Goal: Task Accomplishment & Management: Complete application form

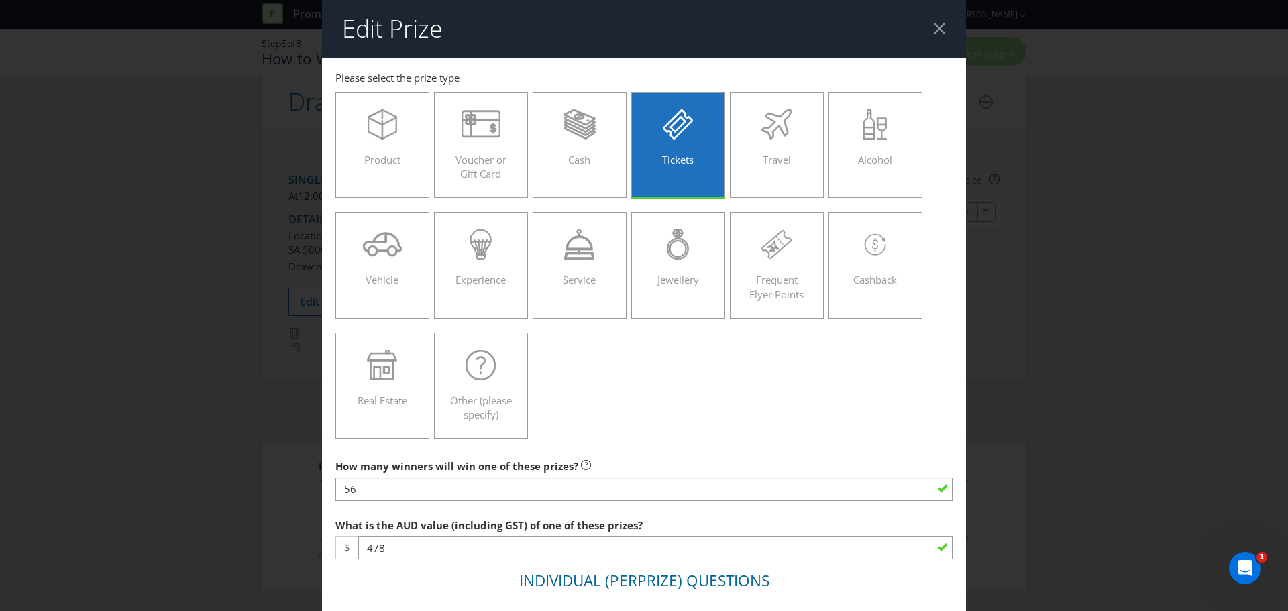
scroll to position [738, 0]
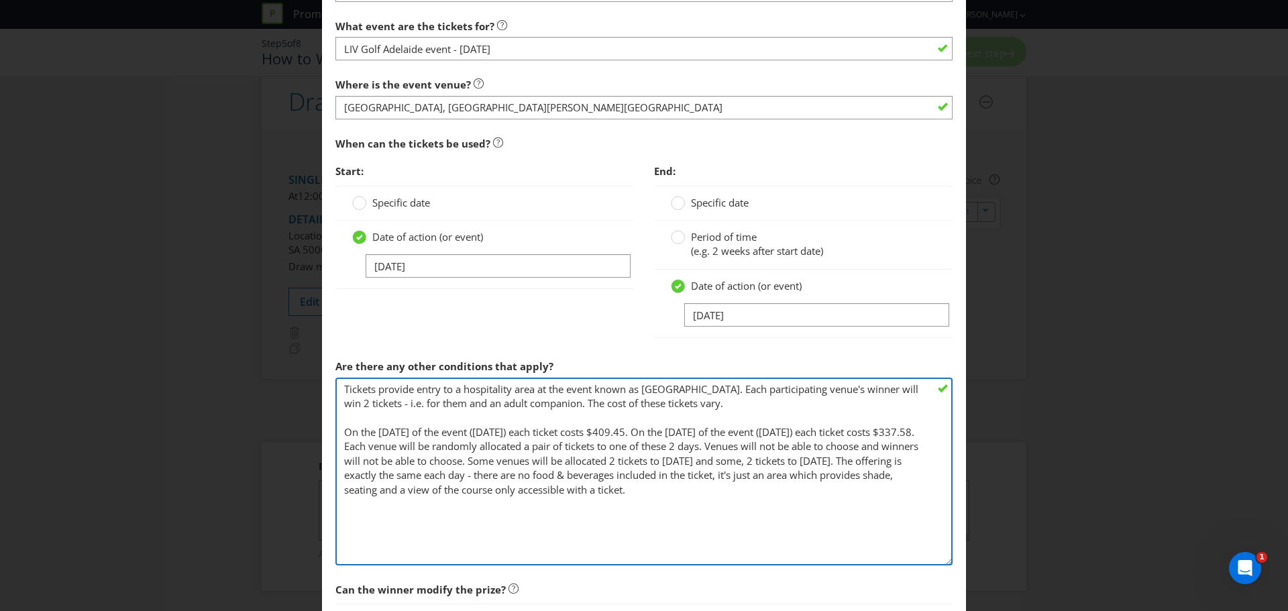
drag, startPoint x: 669, startPoint y: 478, endPoint x: 328, endPoint y: 388, distance: 352.2
click at [328, 388] on main "[GEOGRAPHIC_DATA] Please select the prize type Product Voucher or Gift Card Cas…" at bounding box center [644, 21] width 644 height 1403
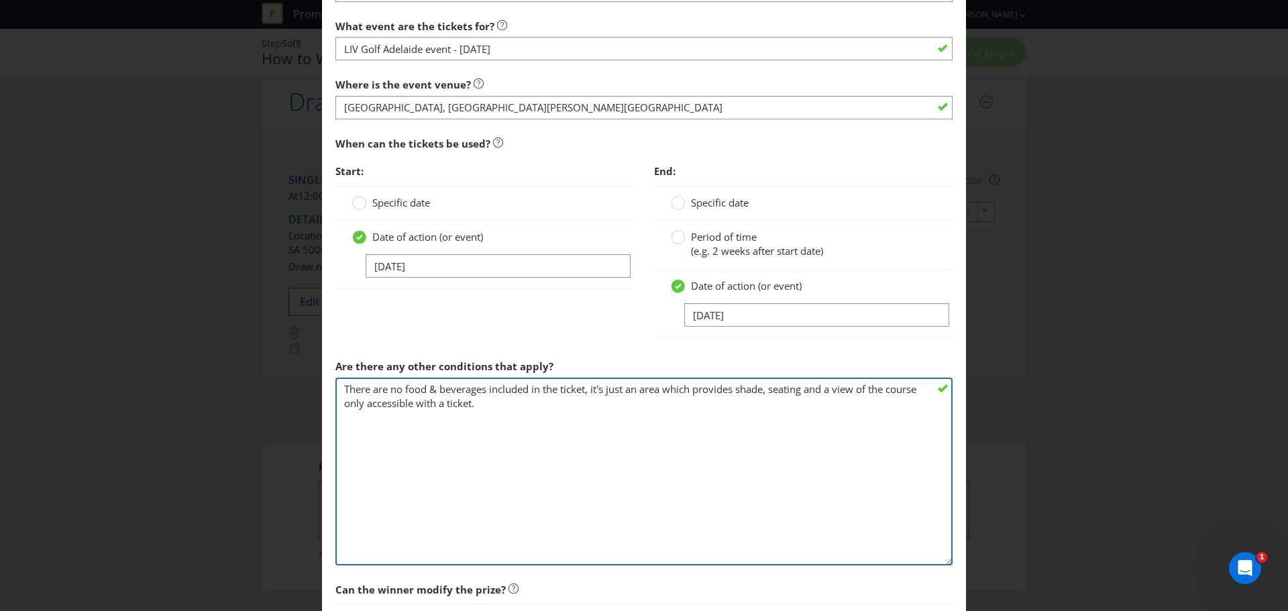
click at [626, 476] on textarea "Tickets provide entry to a hospitality area at the event known as [GEOGRAPHIC_D…" at bounding box center [643, 472] width 617 height 188
type textarea "There are no food & beverages included in the ticket, it's just an area which p…"
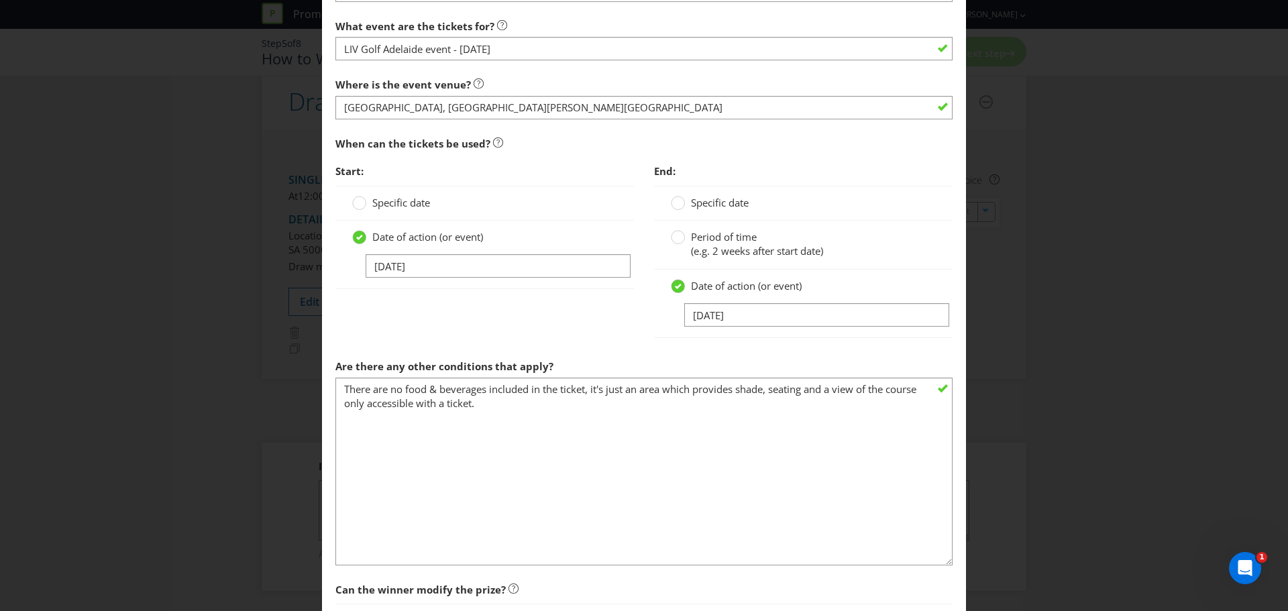
click at [572, 332] on div "Start: Specific date Date of action (or event) [DATE] End: Specific date Period…" at bounding box center [643, 255] width 637 height 195
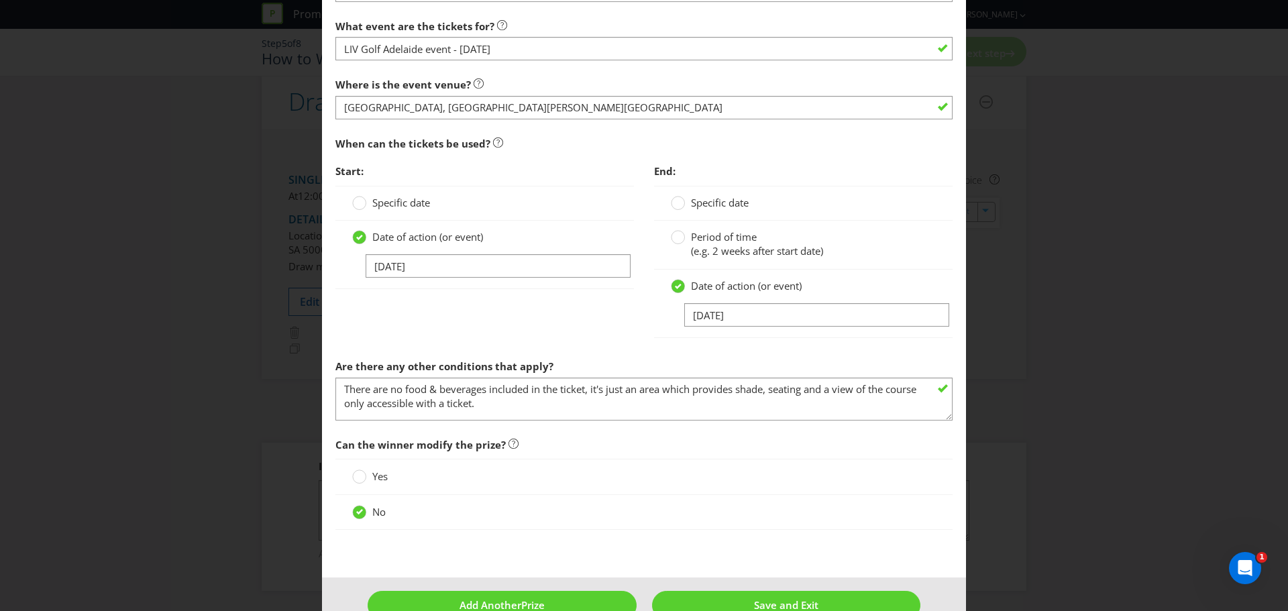
drag, startPoint x: 939, startPoint y: 562, endPoint x: 934, endPoint y: 420, distance: 142.3
click at [940, 417] on textarea "Tickets provide entry to a hospitality area at the event known as [GEOGRAPHIC_D…" at bounding box center [643, 399] width 617 height 43
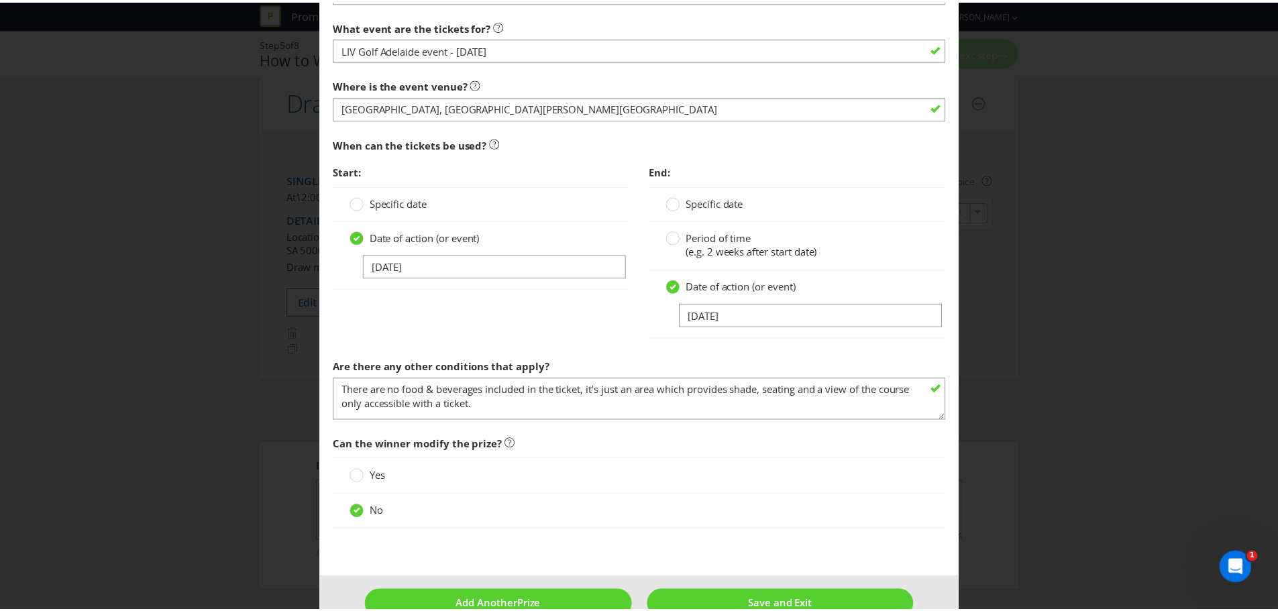
scroll to position [769, 0]
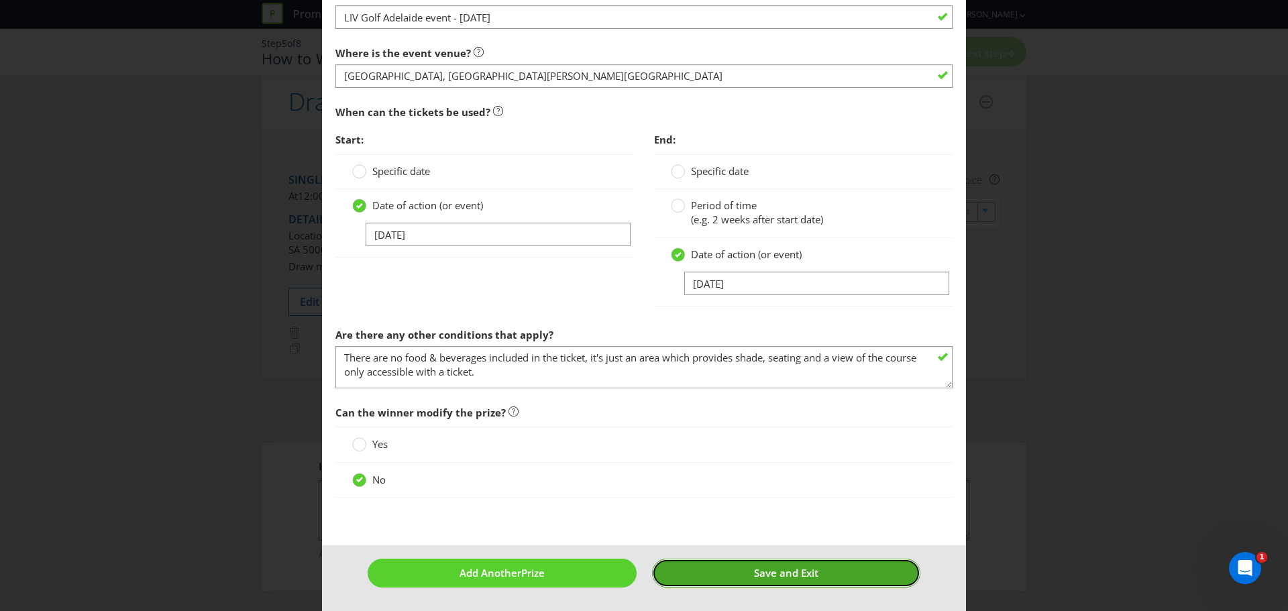
click at [779, 580] on button "Save and Exit" at bounding box center [786, 573] width 269 height 29
type input "56"
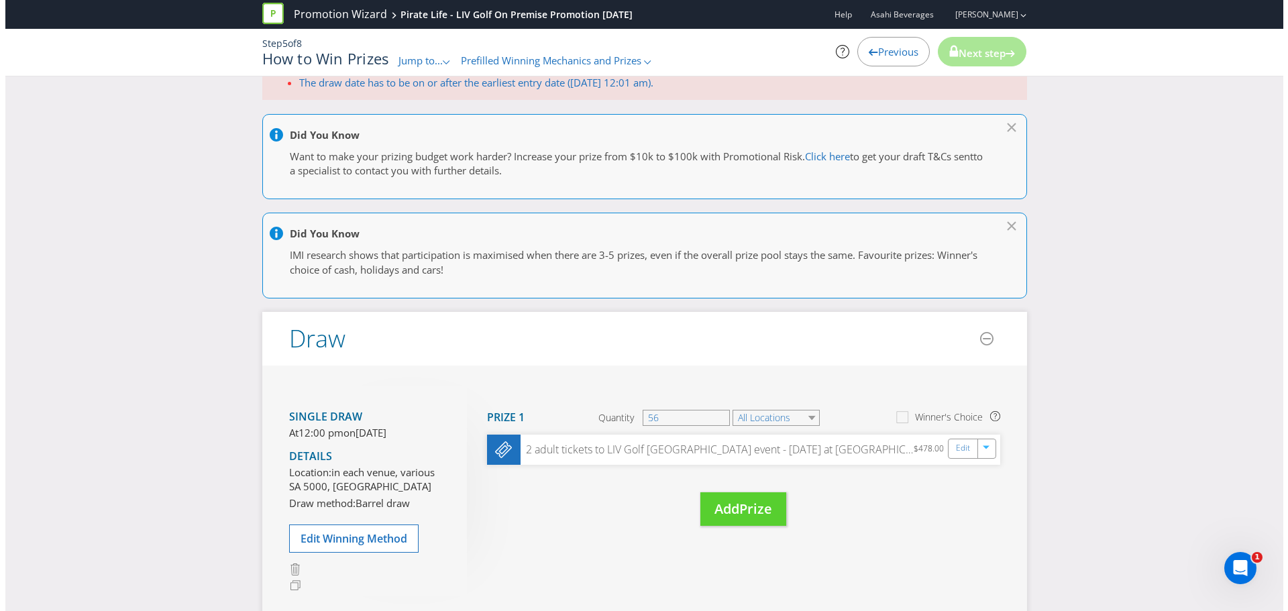
scroll to position [201, 0]
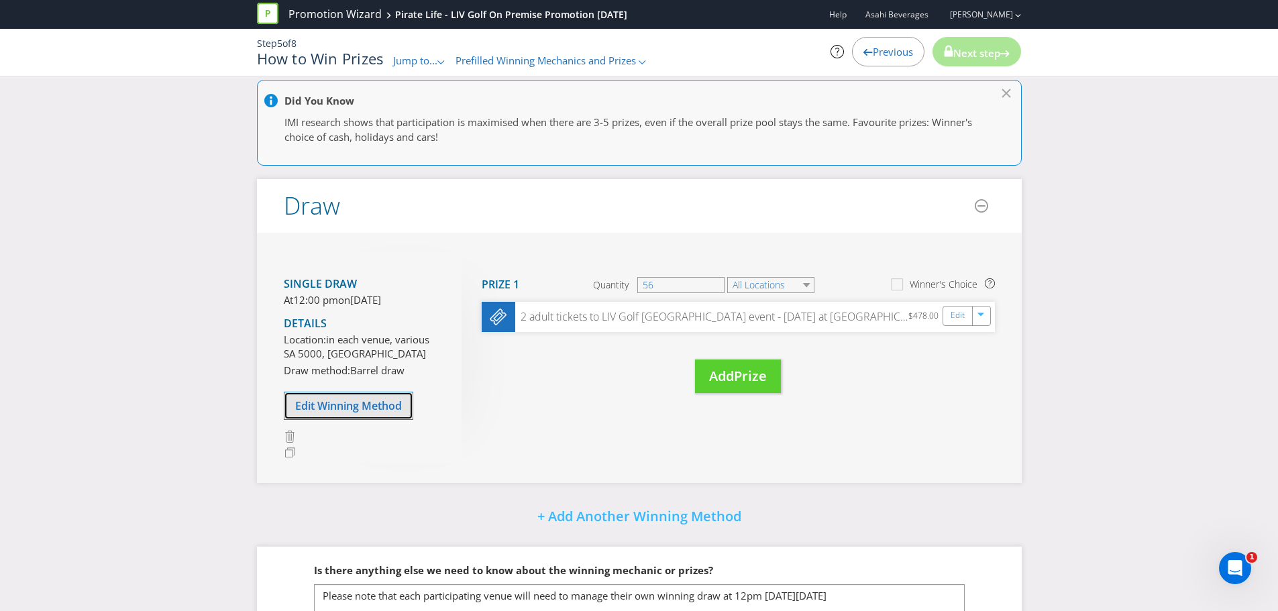
click at [378, 420] on button "Edit Winning Method" at bounding box center [348, 406] width 129 height 28
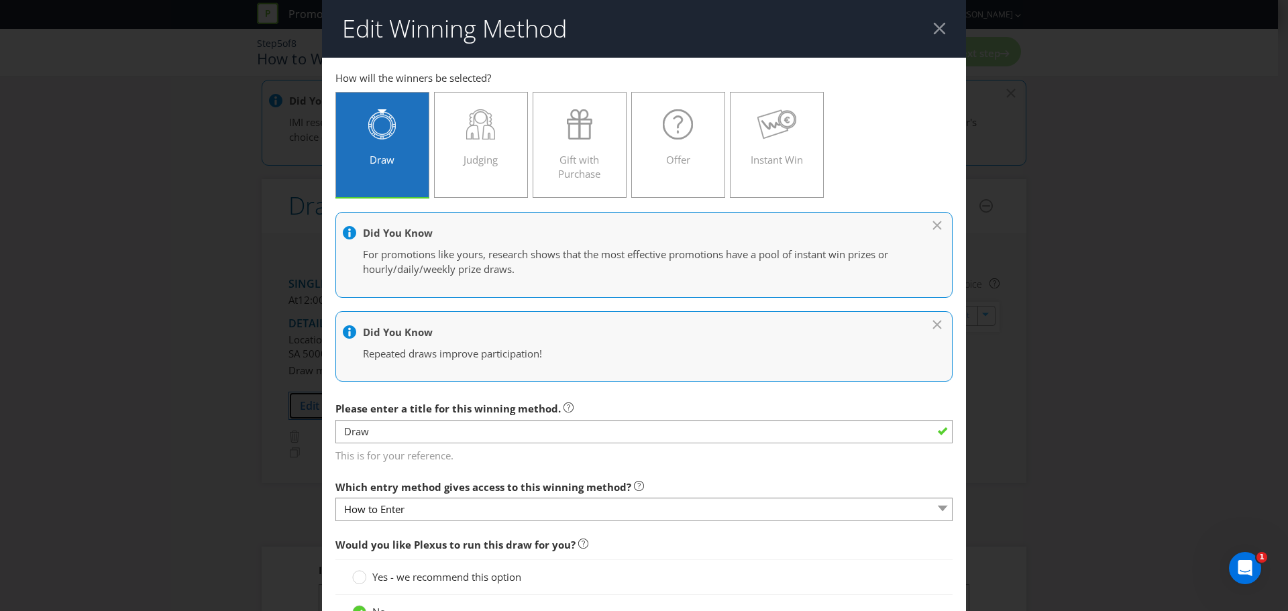
scroll to position [1236, 0]
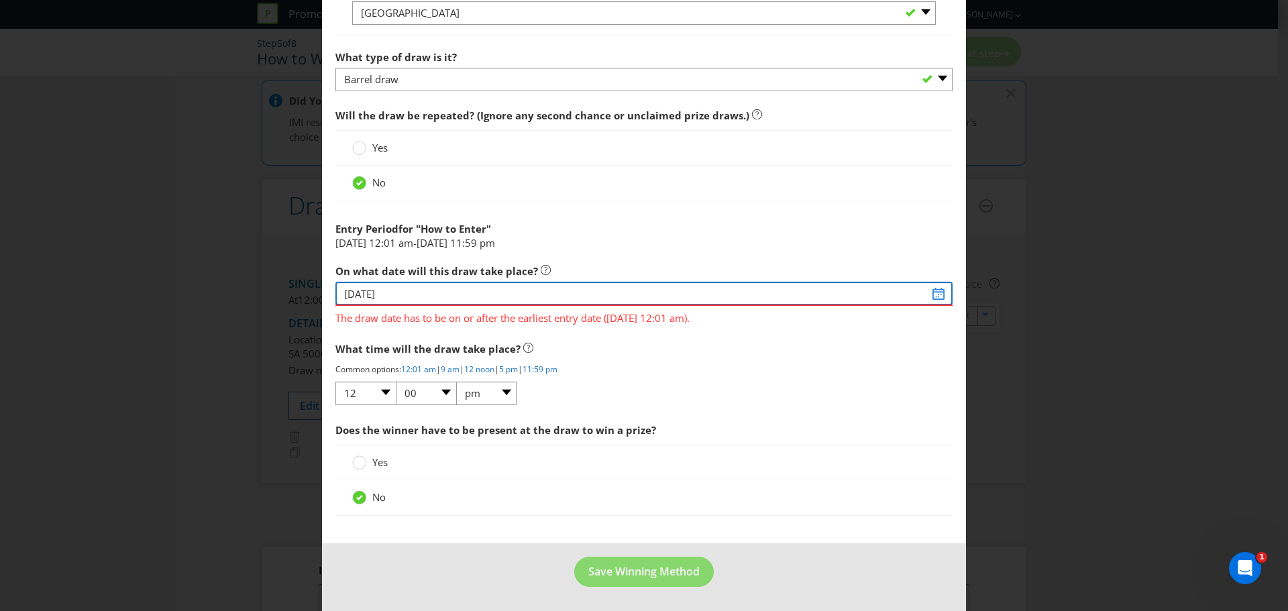
click at [934, 293] on input "[DATE]" at bounding box center [643, 293] width 617 height 23
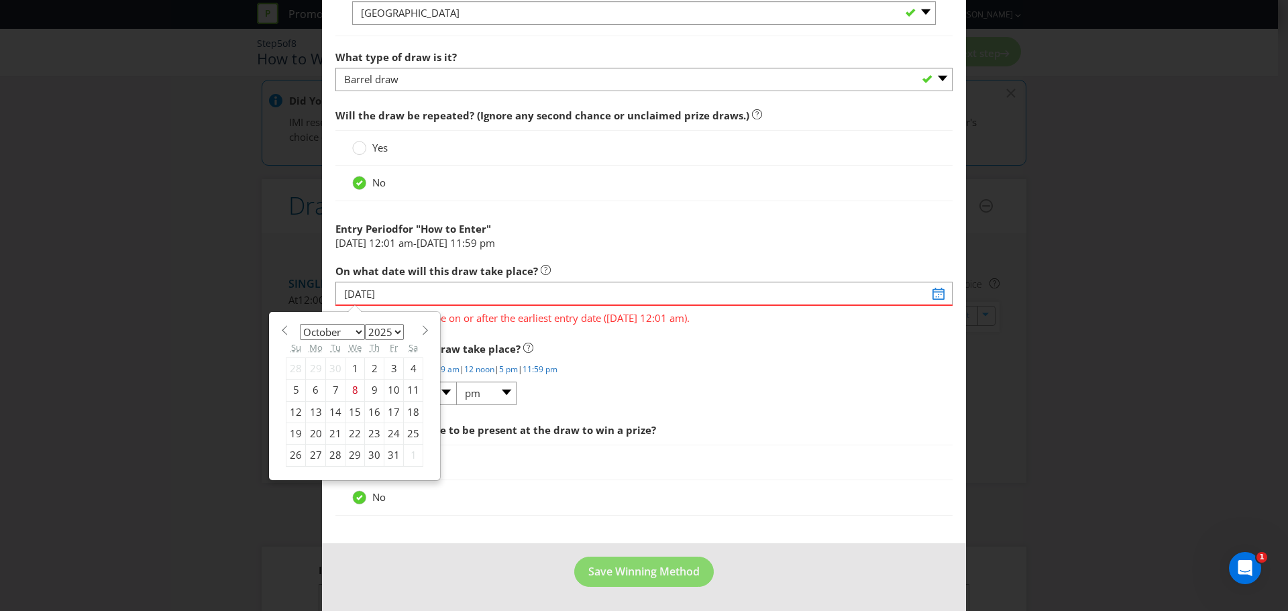
click at [345, 329] on select "January February March April May June July August September October November De…" at bounding box center [332, 332] width 65 height 16
select select "1"
click at [300, 324] on select "January February March April May June July August September October November De…" at bounding box center [332, 332] width 65 height 16
click at [333, 390] on div "4" at bounding box center [335, 390] width 19 height 21
type input "[DATE]"
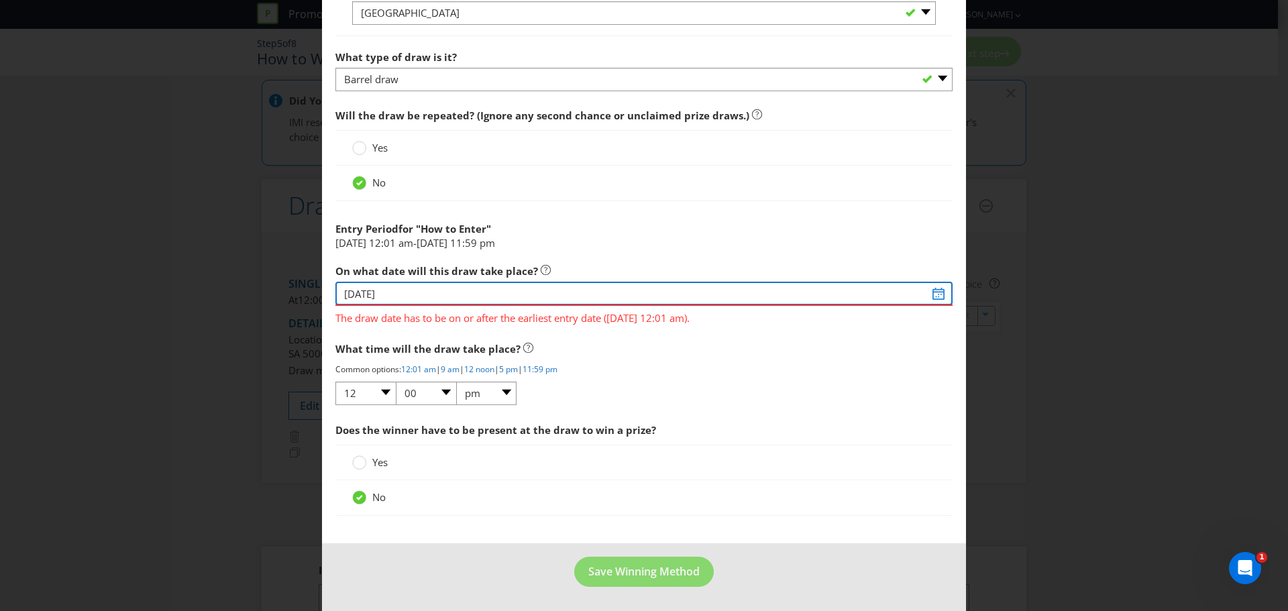
click at [464, 296] on input "[DATE]" at bounding box center [643, 293] width 617 height 23
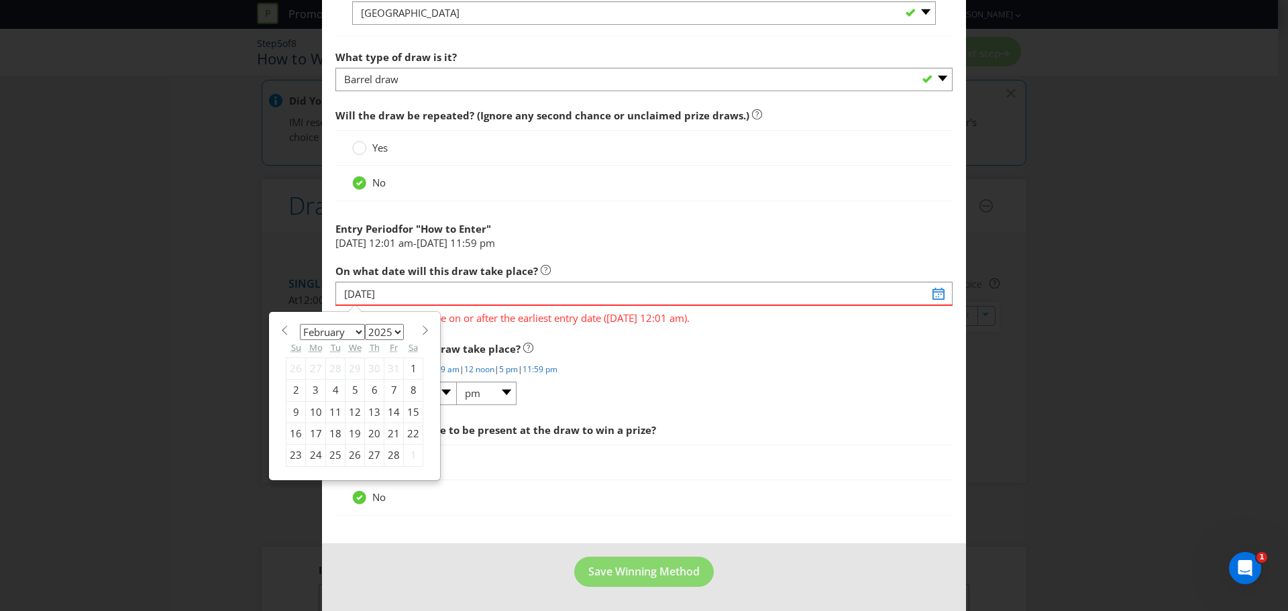
click at [386, 327] on select "2025 2026 2027 2028 2029 2030 2031 2032 2033 2034 2035" at bounding box center [384, 332] width 39 height 16
select select "2026"
click at [365, 324] on select "2025 2026 2027 2028 2029 2030 2031 2032 2033 2034 2035" at bounding box center [384, 332] width 39 height 16
click at [333, 364] on div "3" at bounding box center [335, 368] width 19 height 21
type input "[DATE]"
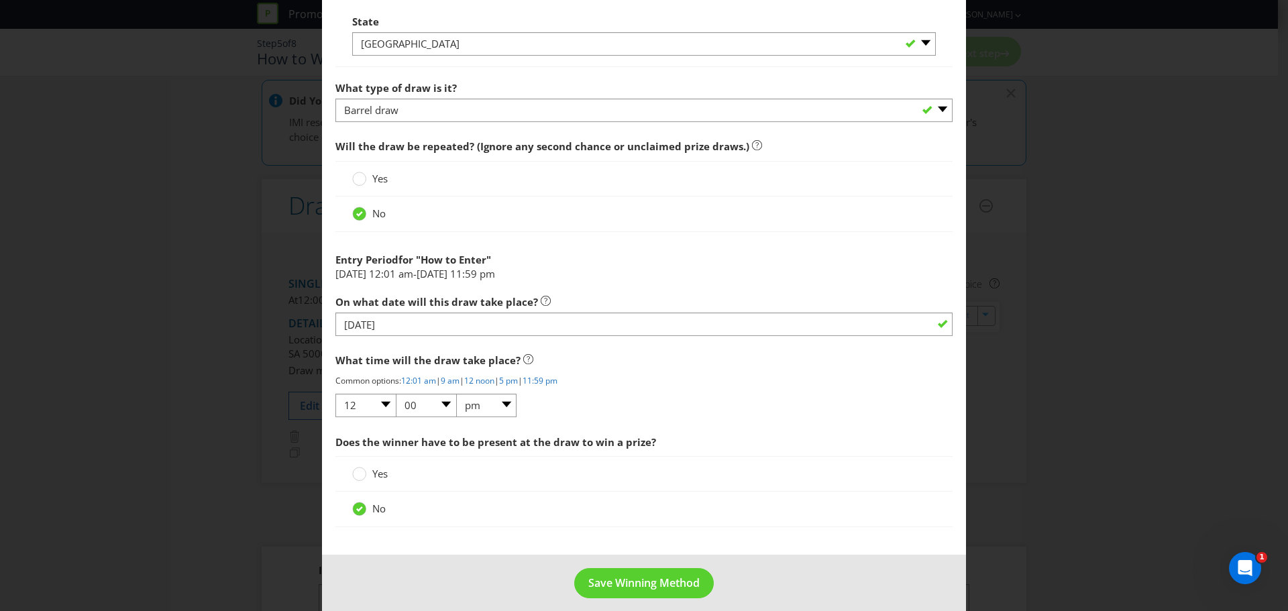
scroll to position [1217, 0]
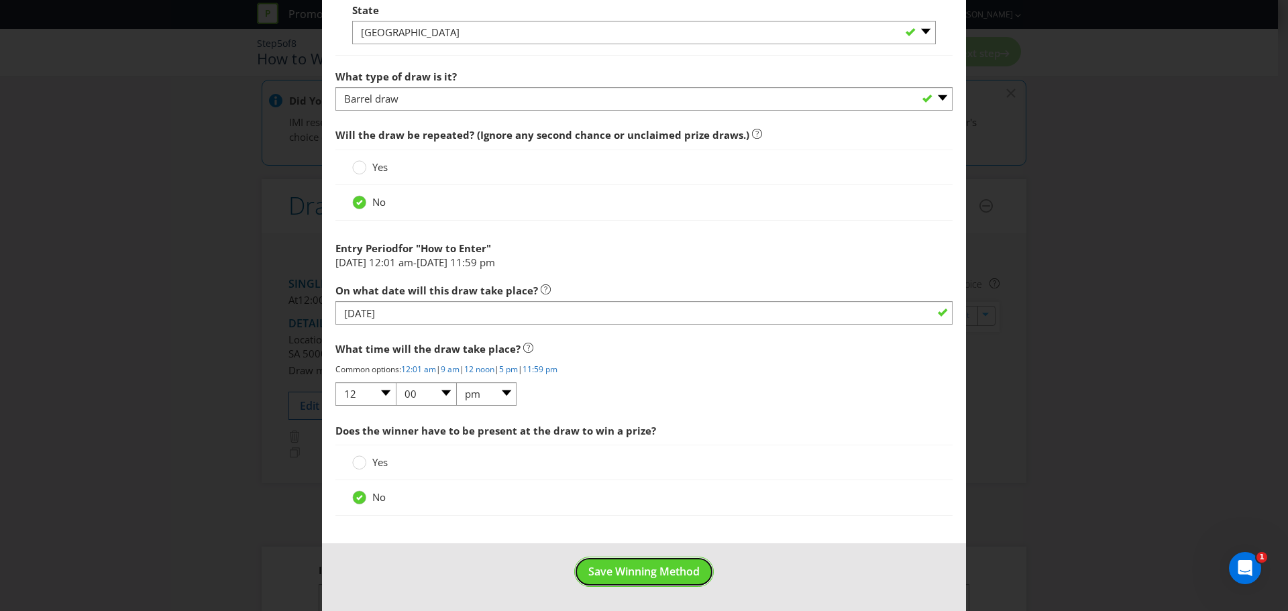
click at [649, 569] on span "Save Winning Method" at bounding box center [643, 571] width 111 height 15
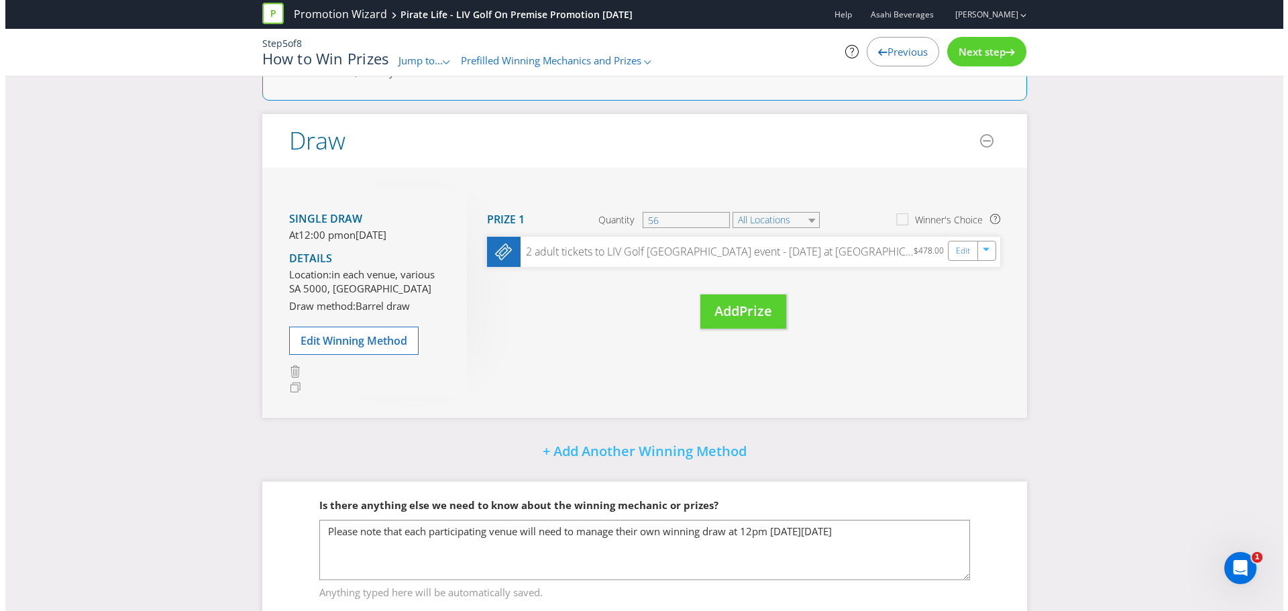
scroll to position [228, 0]
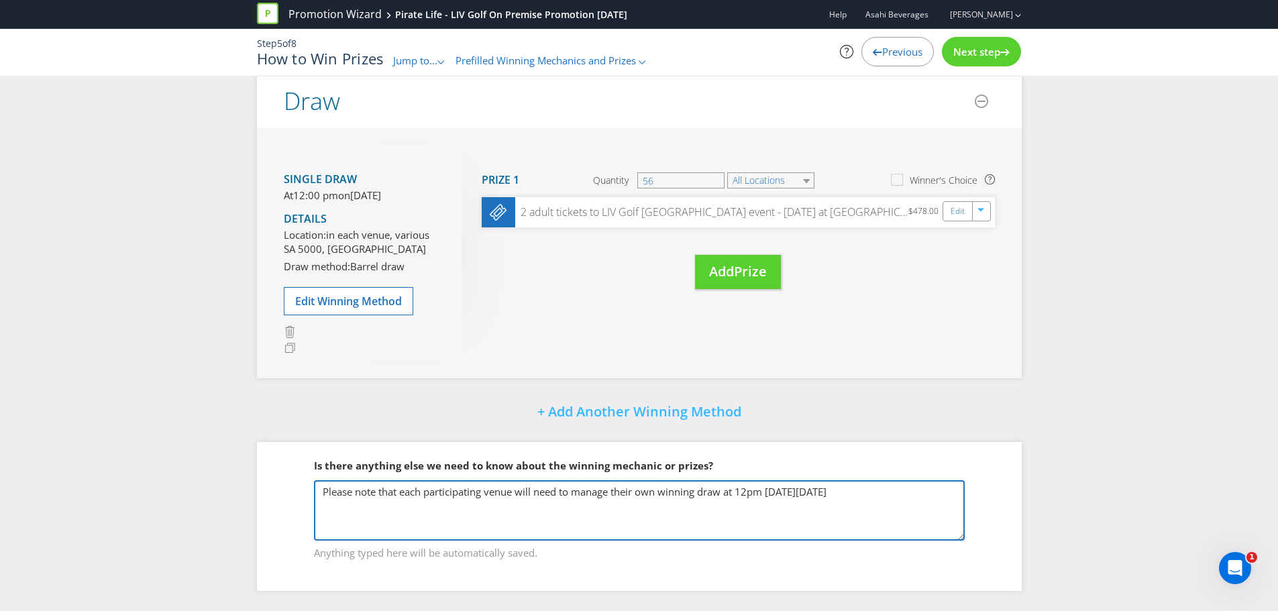
click at [886, 493] on textarea "Please note that each participating venue will need to manage their own winning…" at bounding box center [639, 510] width 651 height 60
type textarea "Please note that each participating venue will need to manage their own winning…"
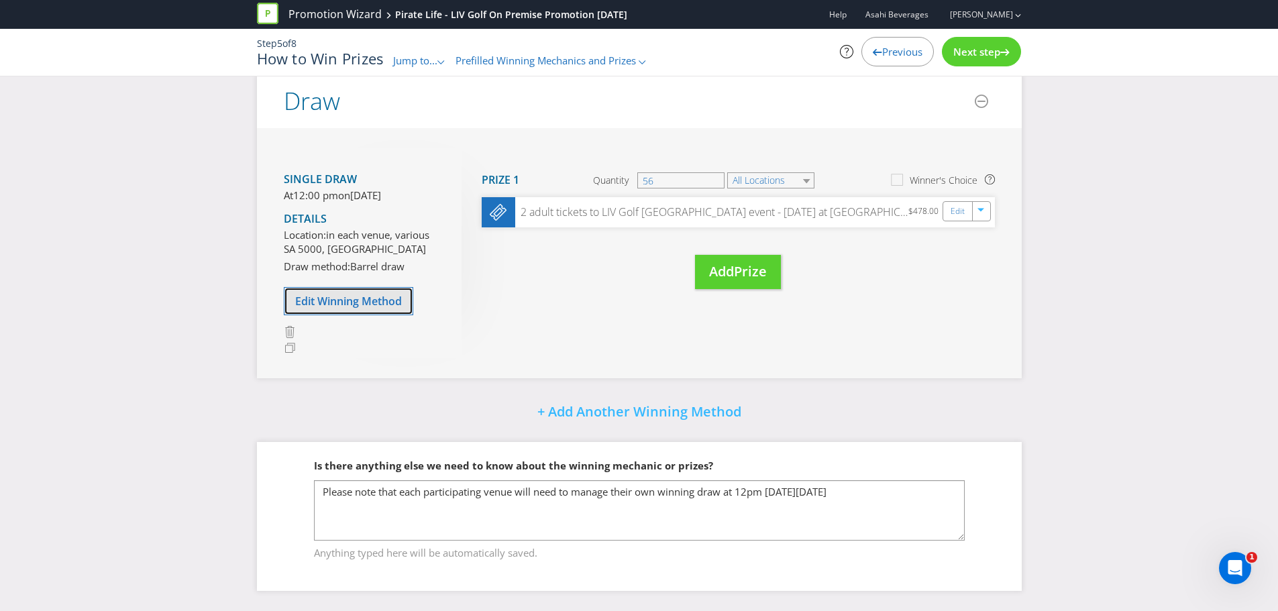
click at [347, 307] on span "Edit Winning Method" at bounding box center [348, 301] width 107 height 15
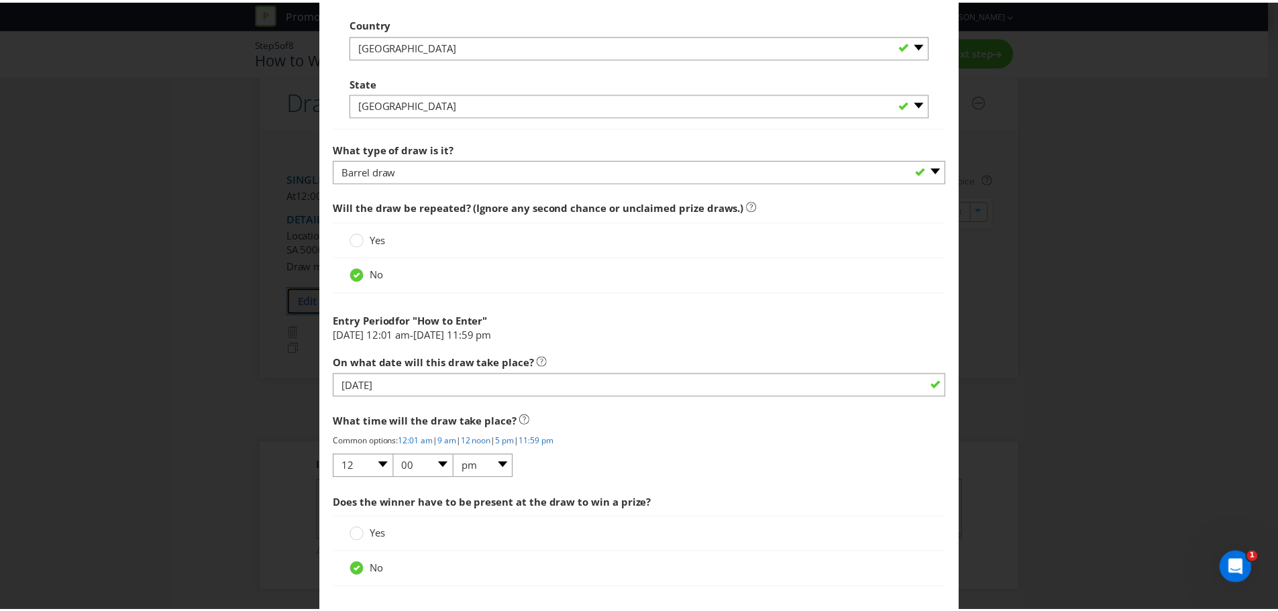
scroll to position [1217, 0]
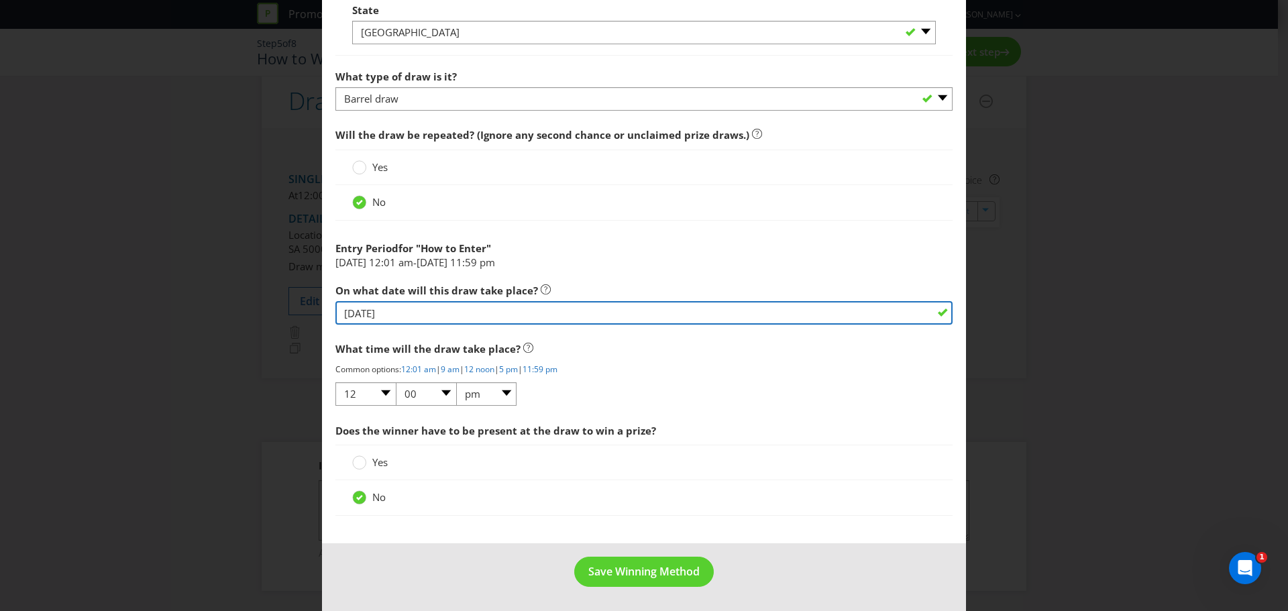
click at [422, 309] on input "[DATE]" at bounding box center [643, 312] width 617 height 23
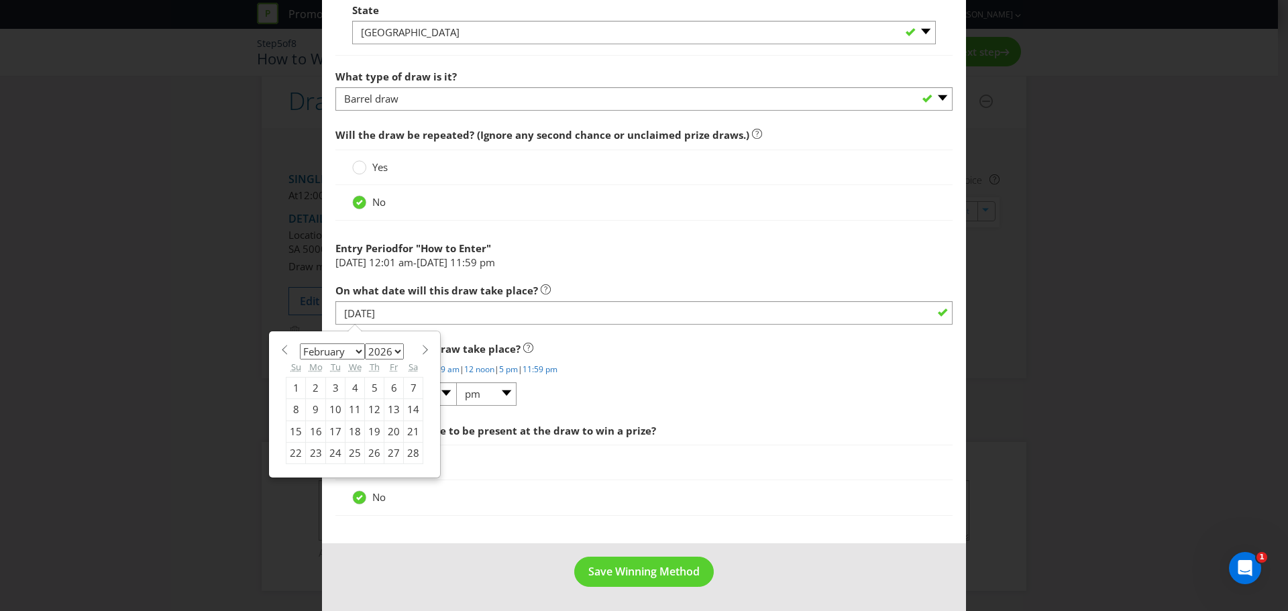
drag, startPoint x: 310, startPoint y: 386, endPoint x: 323, endPoint y: 388, distance: 13.0
click at [311, 386] on div "2" at bounding box center [316, 387] width 20 height 21
type input "[DATE]"
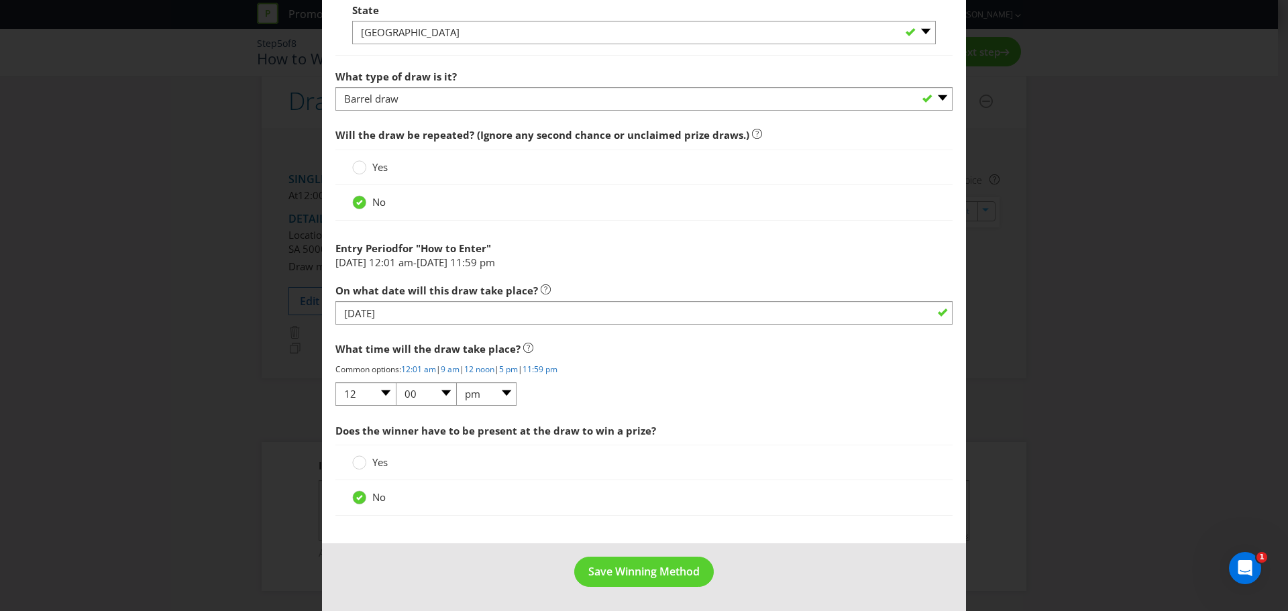
click at [645, 550] on footer "Save Winning Method" at bounding box center [644, 577] width 644 height 68
click at [655, 567] on span "Save Winning Method" at bounding box center [643, 571] width 111 height 15
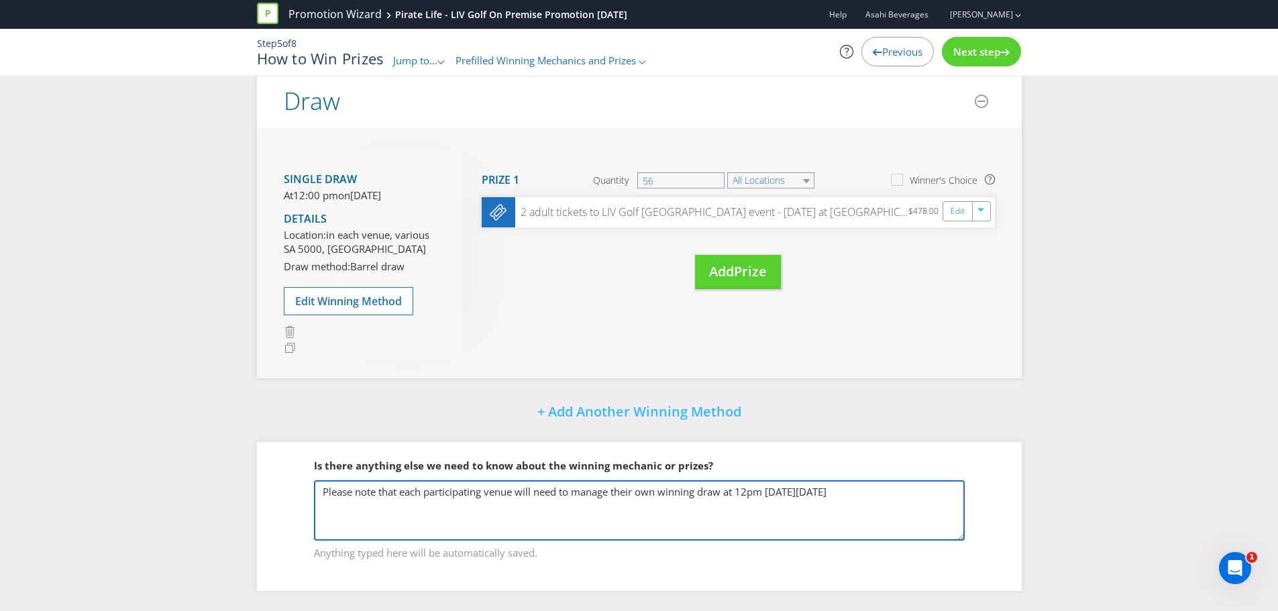
drag, startPoint x: 825, startPoint y: 490, endPoint x: 840, endPoint y: 492, distance: 15.5
click at [840, 492] on textarea "Please note that each participating venue will need to manage their own winning…" at bounding box center [639, 510] width 651 height 60
type textarea "Please note that each participating venue will need to manage their own winning…"
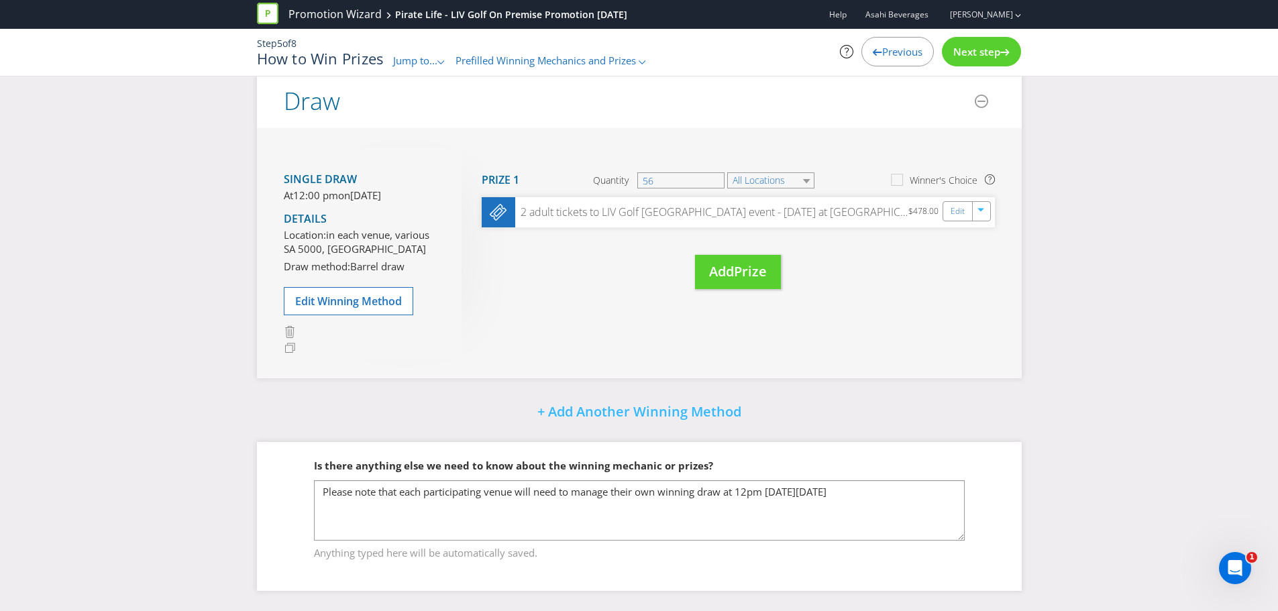
click at [960, 547] on span "Anything typed here will be automatically saved." at bounding box center [639, 550] width 651 height 19
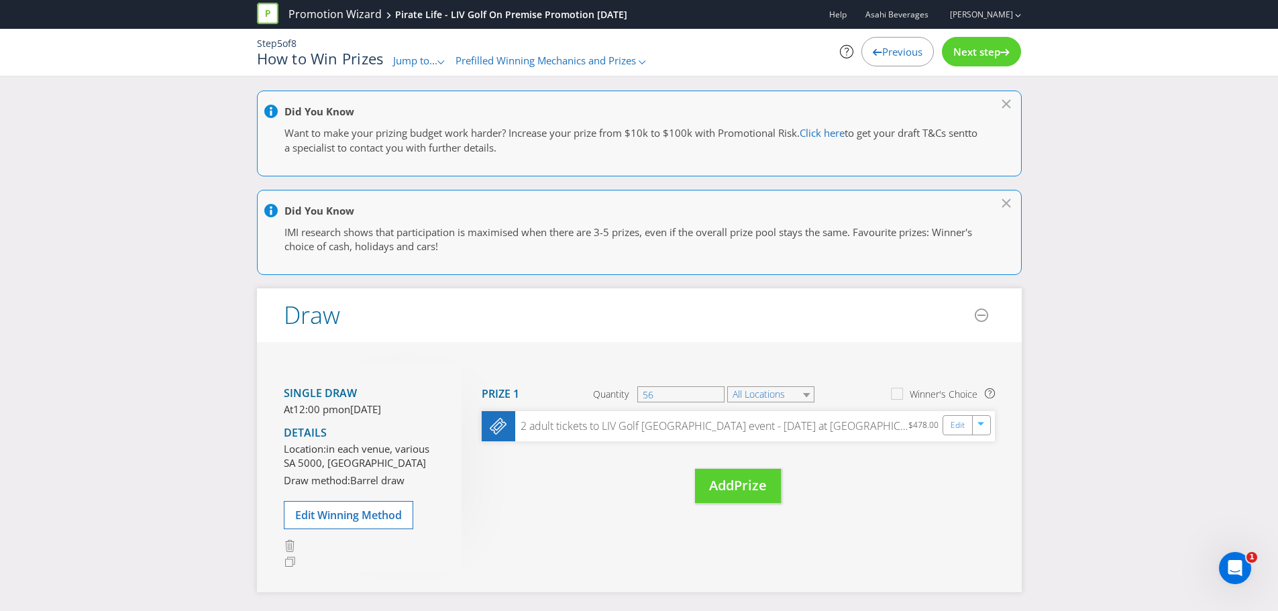
click at [979, 54] on span "Next step" at bounding box center [976, 51] width 47 height 13
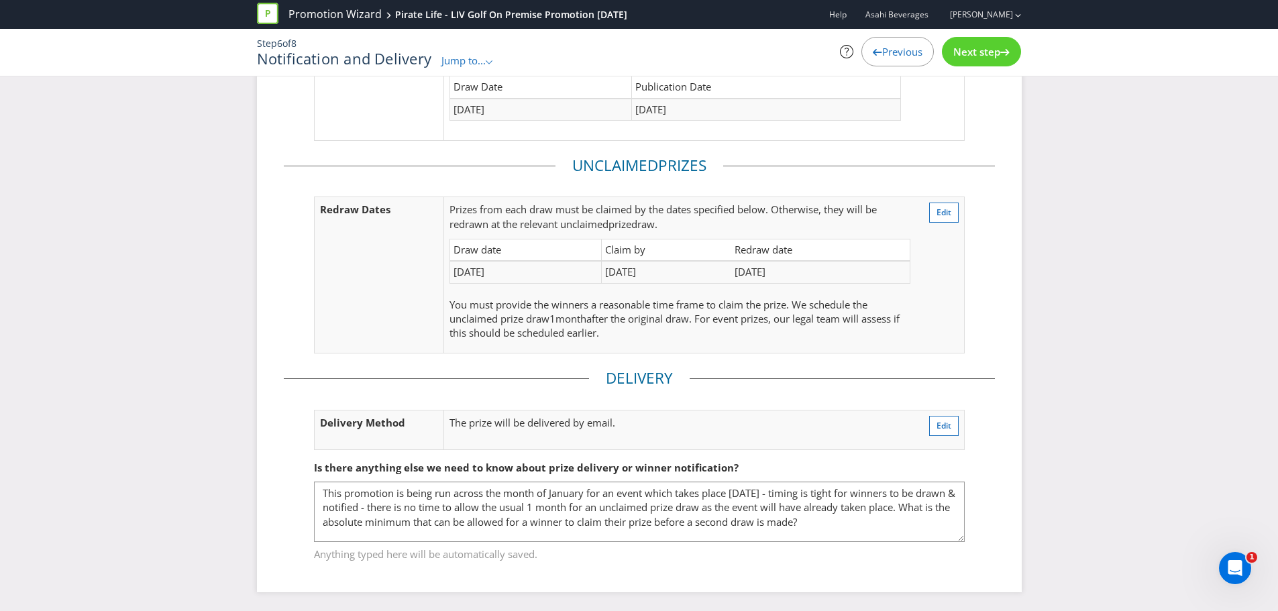
scroll to position [179, 0]
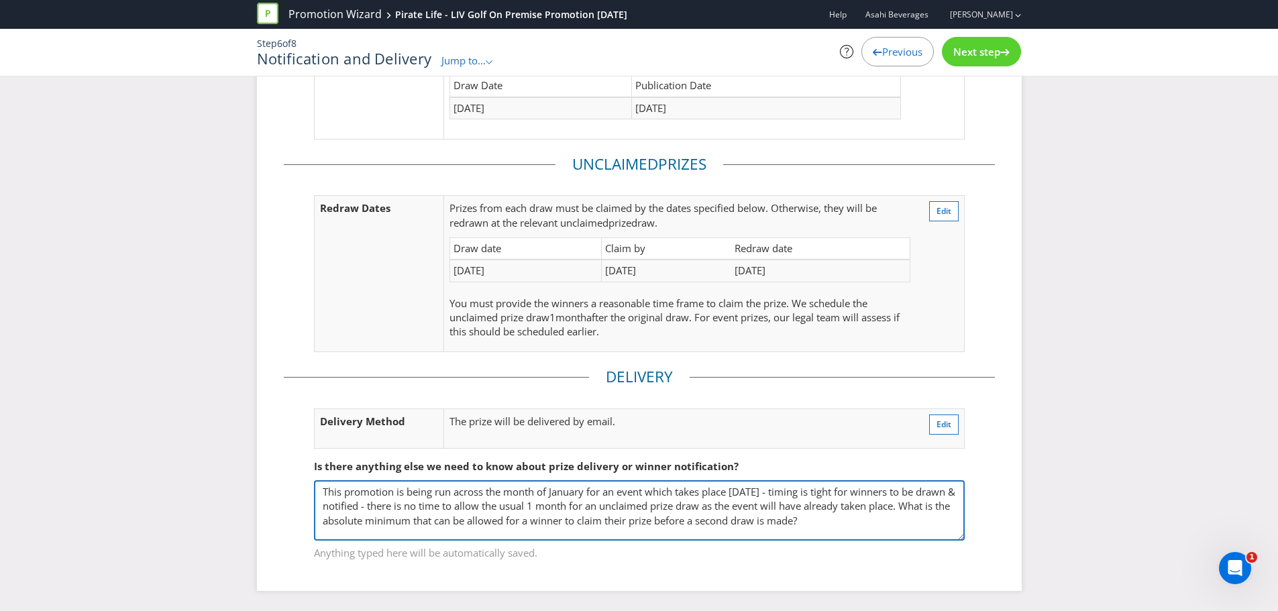
drag, startPoint x: 812, startPoint y: 522, endPoint x: 320, endPoint y: 520, distance: 491.7
click at [320, 520] on textarea "This promotion is being run across the month of January for an event which take…" at bounding box center [639, 510] width 651 height 60
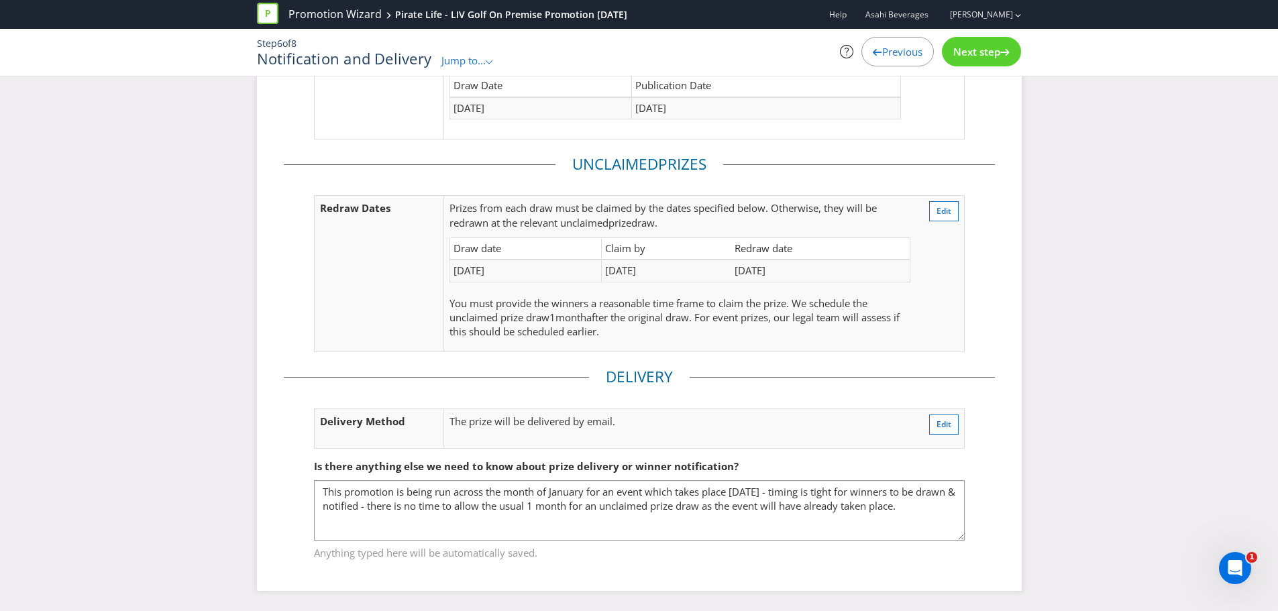
click at [824, 565] on fieldset "Is there anything else we need to know about prize delivery or winner notificat…" at bounding box center [639, 502] width 711 height 138
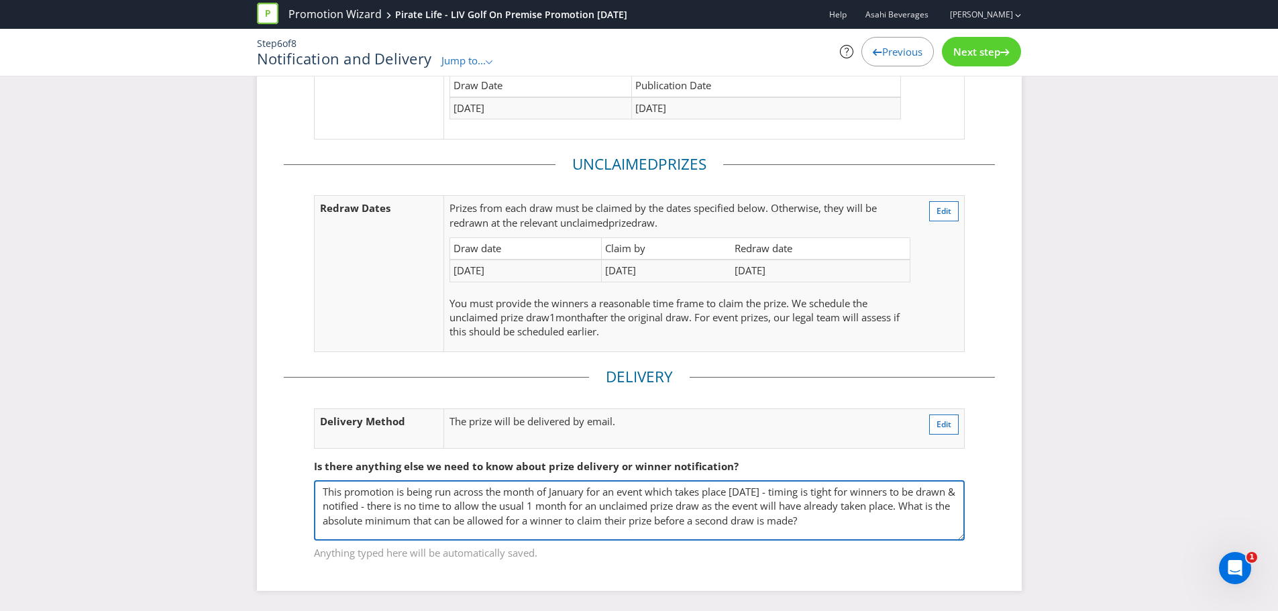
type textarea "This promotion is being run across the month of January for an event which take…"
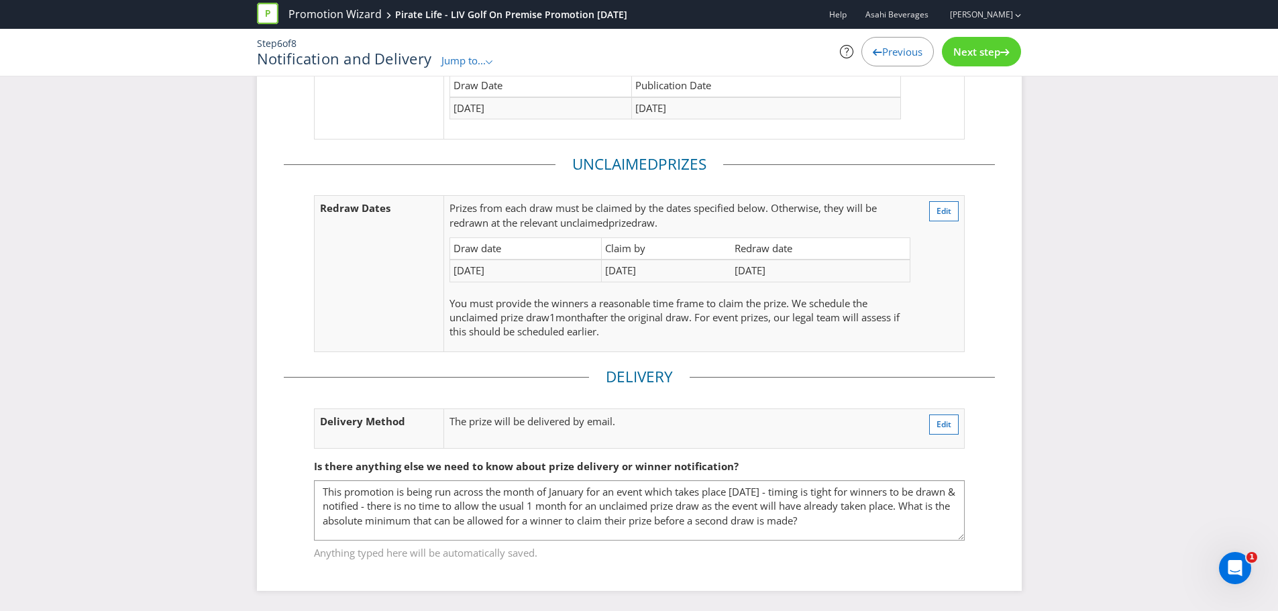
click at [932, 565] on fieldset "Is there anything else we need to know about prize delivery or winner notificat…" at bounding box center [639, 502] width 711 height 138
click at [980, 46] on span "Next step" at bounding box center [976, 51] width 47 height 13
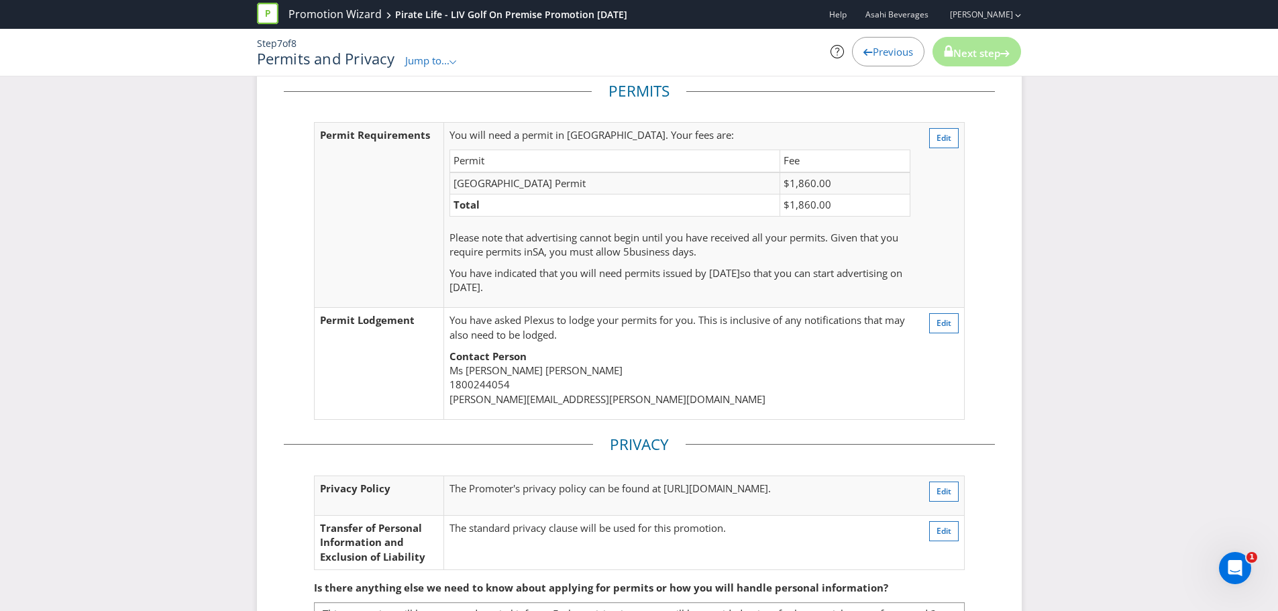
scroll to position [215, 0]
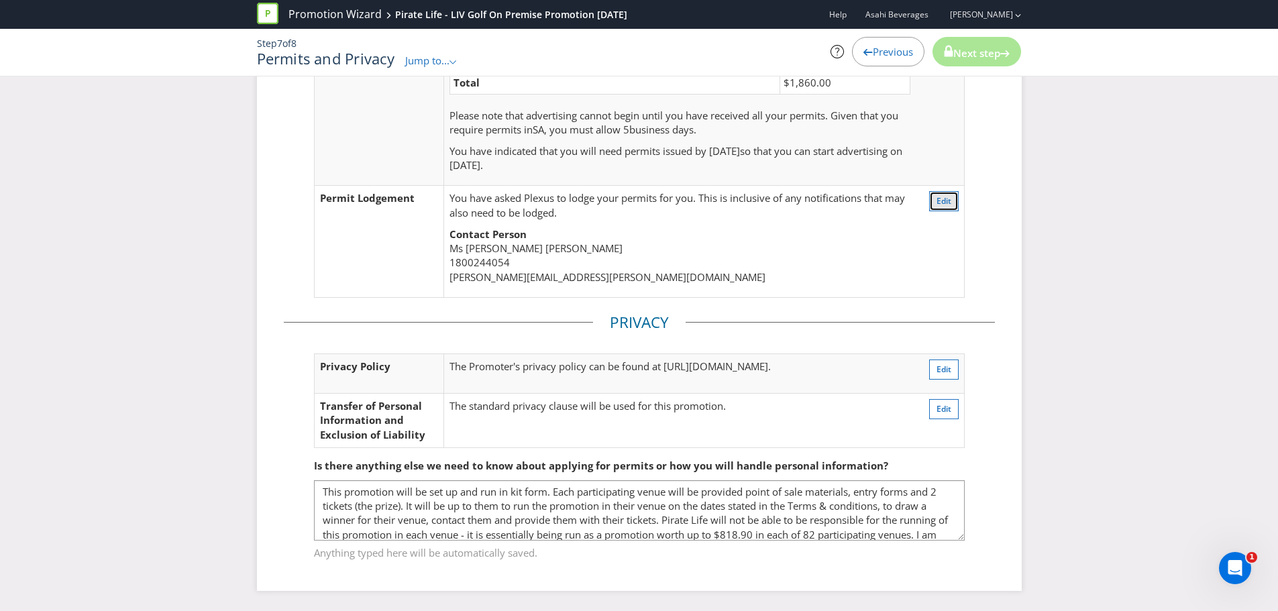
click at [950, 196] on span "Edit" at bounding box center [943, 200] width 15 height 11
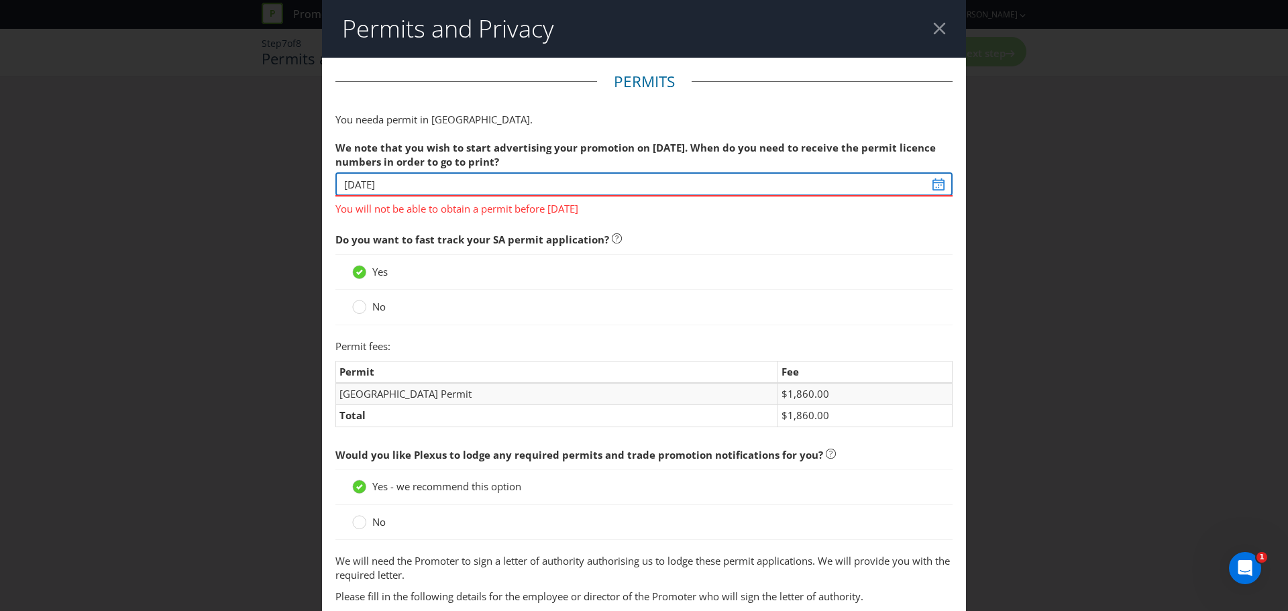
click at [433, 180] on input "[DATE]" at bounding box center [643, 183] width 617 height 23
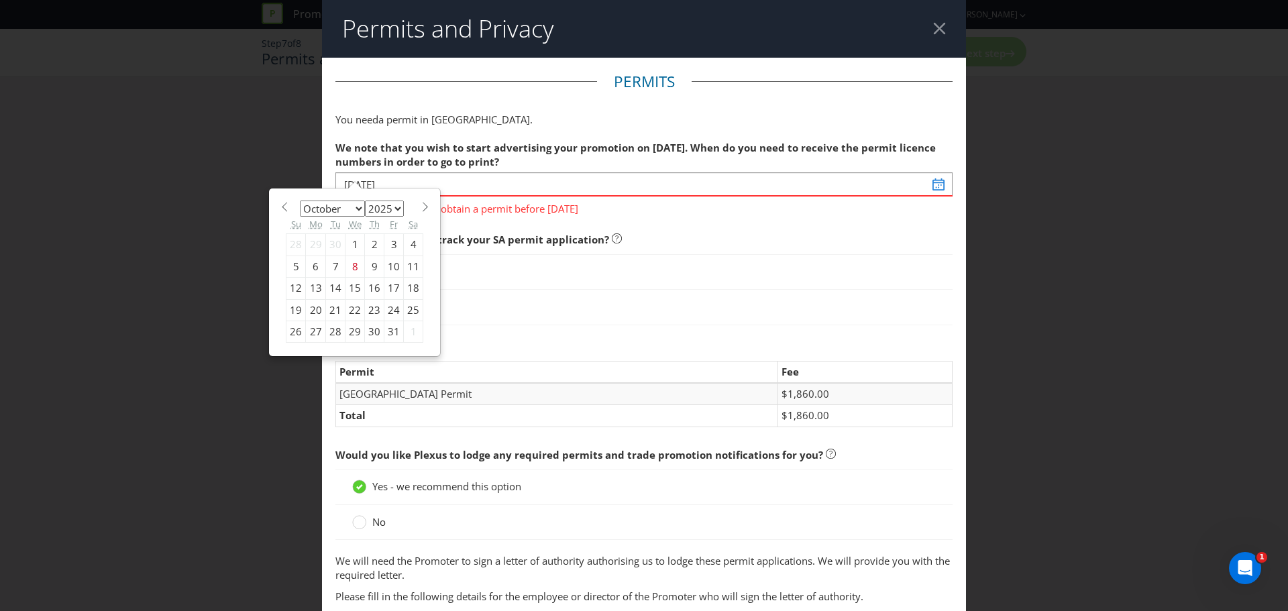
click at [352, 206] on select "January February March April May June July August September October November De…" at bounding box center [332, 209] width 65 height 16
click at [353, 206] on select "January February March April May June July August September October November De…" at bounding box center [332, 209] width 65 height 16
click at [347, 209] on select "January February March April May June July August September October November De…" at bounding box center [332, 209] width 65 height 16
click at [374, 213] on select "2025 2026 2027 2028 2029 2030 2031 2032 2033 2034 2035" at bounding box center [384, 209] width 39 height 16
click at [351, 208] on select "January February March April May June July August September October November De…" at bounding box center [332, 209] width 65 height 16
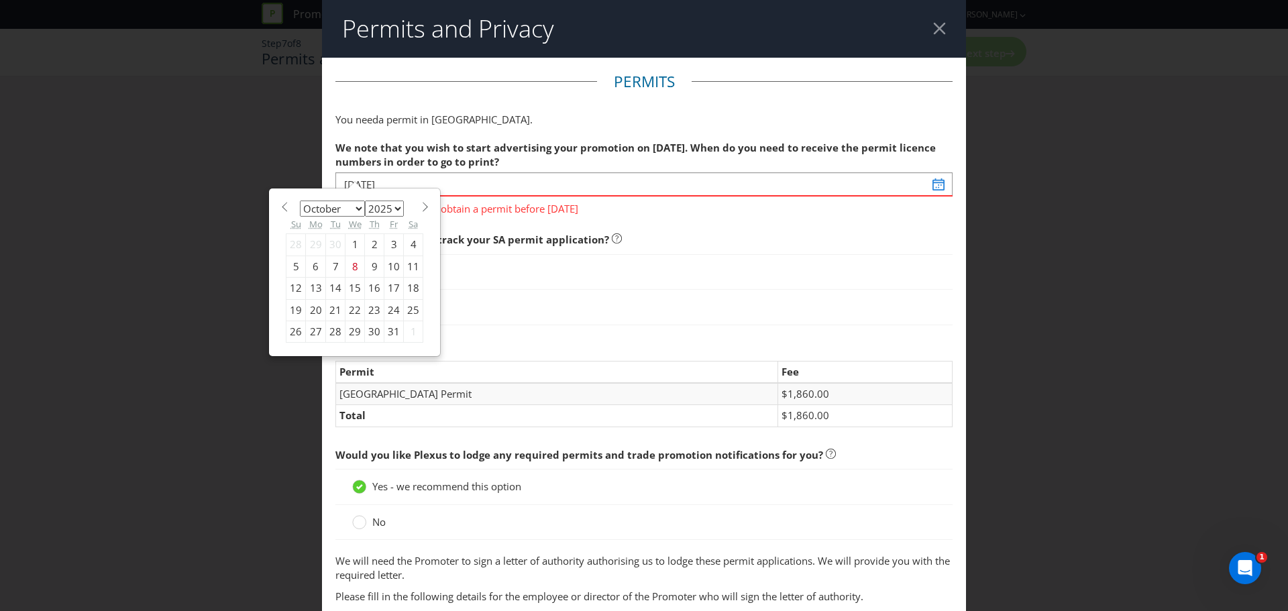
select select "11"
click at [300, 201] on select "January February March April May June July August September October November De…" at bounding box center [332, 209] width 65 height 16
click at [383, 209] on select "2025 2026 2027 2028 2029 2030 2031 2032 2033 2034 2035" at bounding box center [384, 209] width 39 height 16
click at [385, 207] on select "2025 2026 2027 2028 2029 2030 2031 2032 2033 2034 2035" at bounding box center [384, 209] width 39 height 16
click at [388, 269] on div "12" at bounding box center [393, 266] width 19 height 21
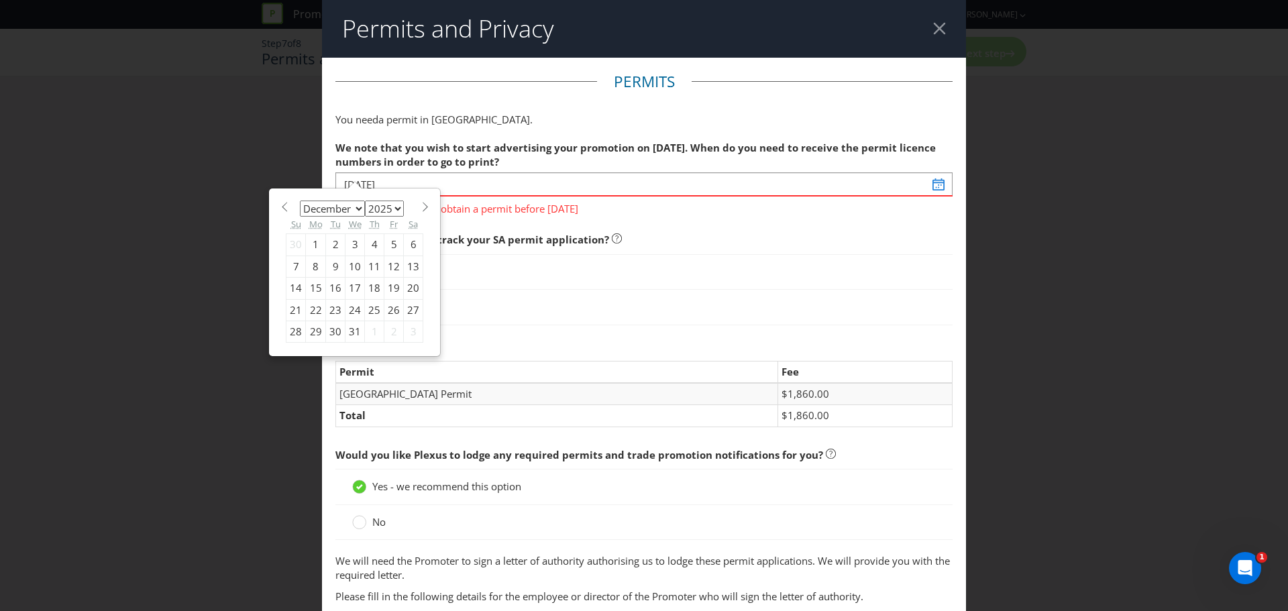
type input "[DATE]"
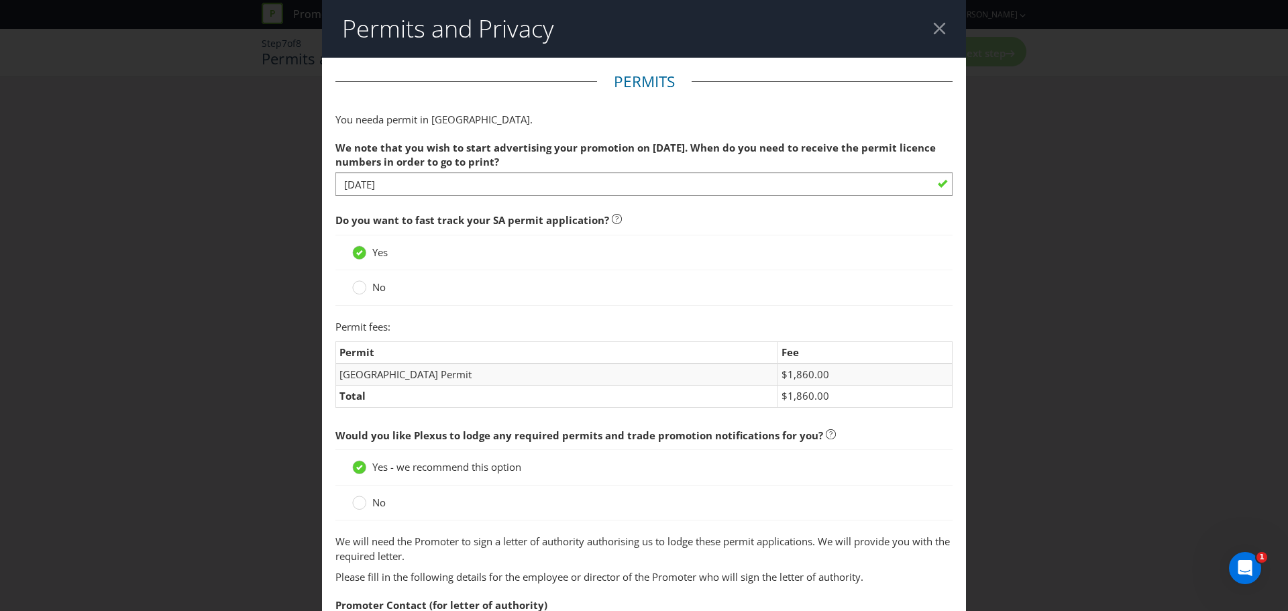
click at [741, 213] on span "Do you want to fast track your SA permit application?" at bounding box center [643, 221] width 617 height 28
click at [358, 292] on circle at bounding box center [359, 287] width 13 height 13
click at [0, 0] on input "No" at bounding box center [0, 0] width 0 height 0
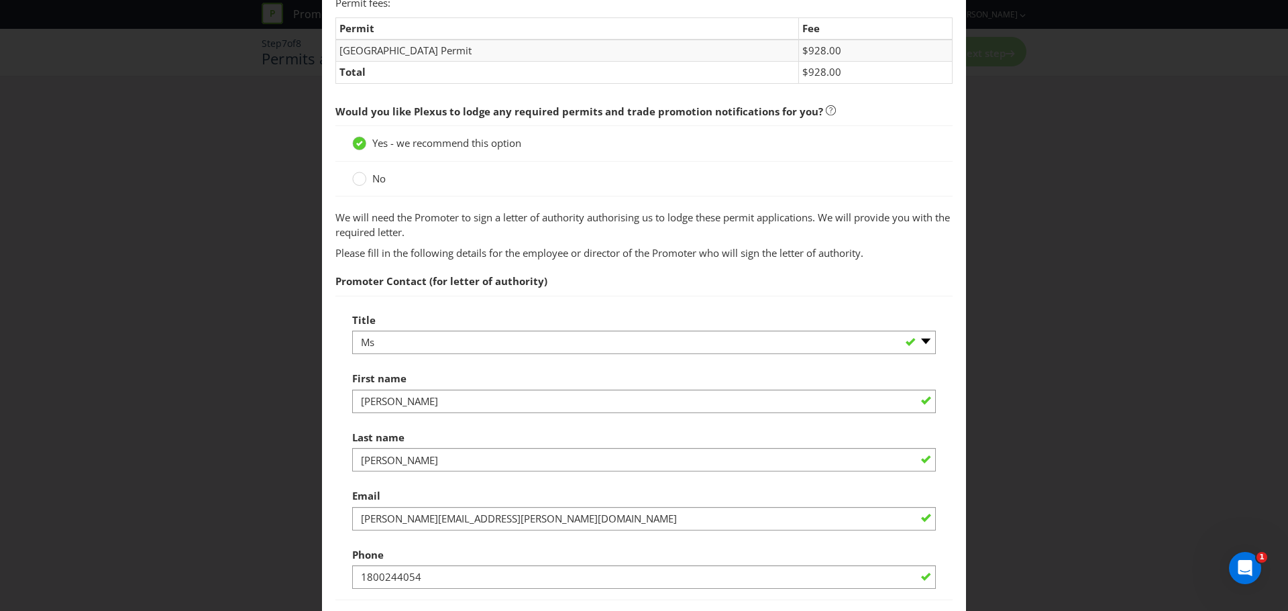
scroll to position [470, 0]
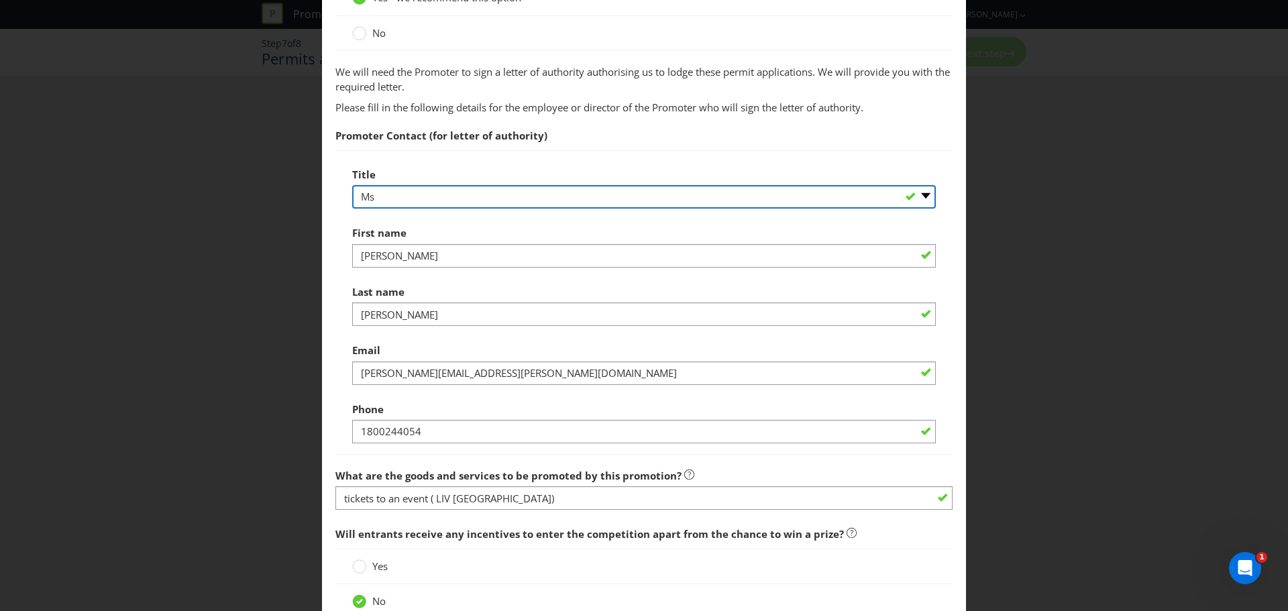
click at [389, 194] on select "-- Please select -- Mr Ms Mrs [PERSON_NAME] [PERSON_NAME] (please specify)" at bounding box center [644, 196] width 584 height 23
click at [390, 200] on select "-- Please select -- Mr Ms Mrs [PERSON_NAME] [PERSON_NAME] (please specify)" at bounding box center [644, 196] width 584 height 23
select select "MR"
click at [352, 185] on select "-- Please select -- Mr Ms Mrs [PERSON_NAME] [PERSON_NAME] (please specify)" at bounding box center [644, 196] width 584 height 23
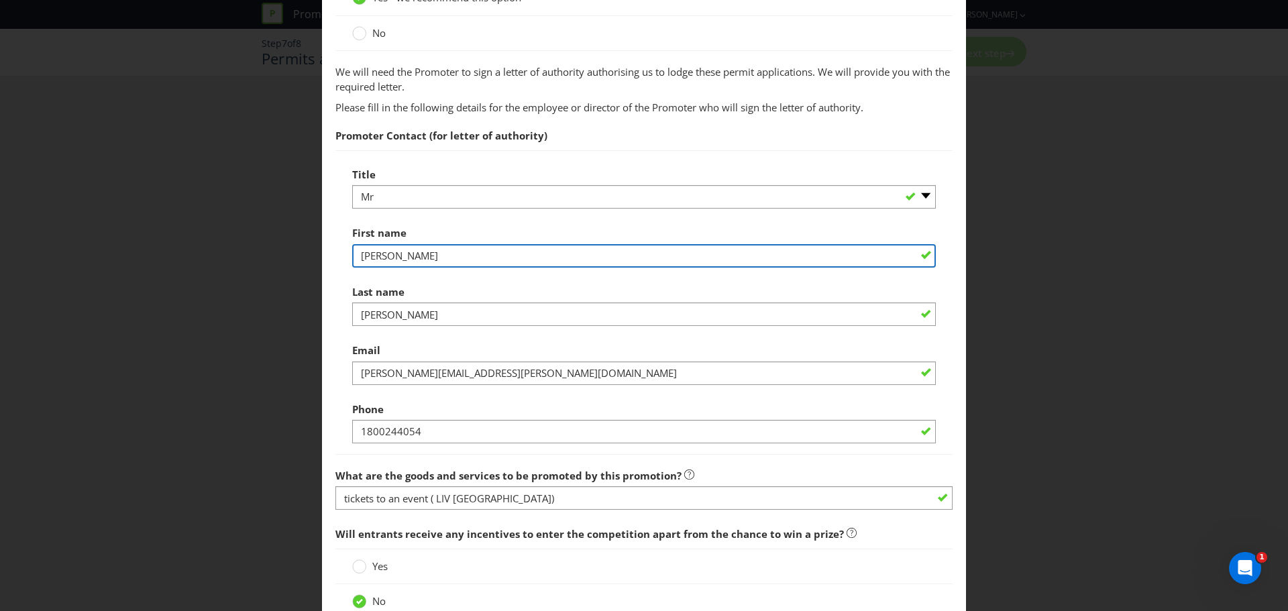
click at [395, 258] on input "[PERSON_NAME]" at bounding box center [644, 255] width 584 height 23
click at [396, 258] on input "[PERSON_NAME]" at bounding box center [644, 255] width 584 height 23
type input "[PERSON_NAME]"
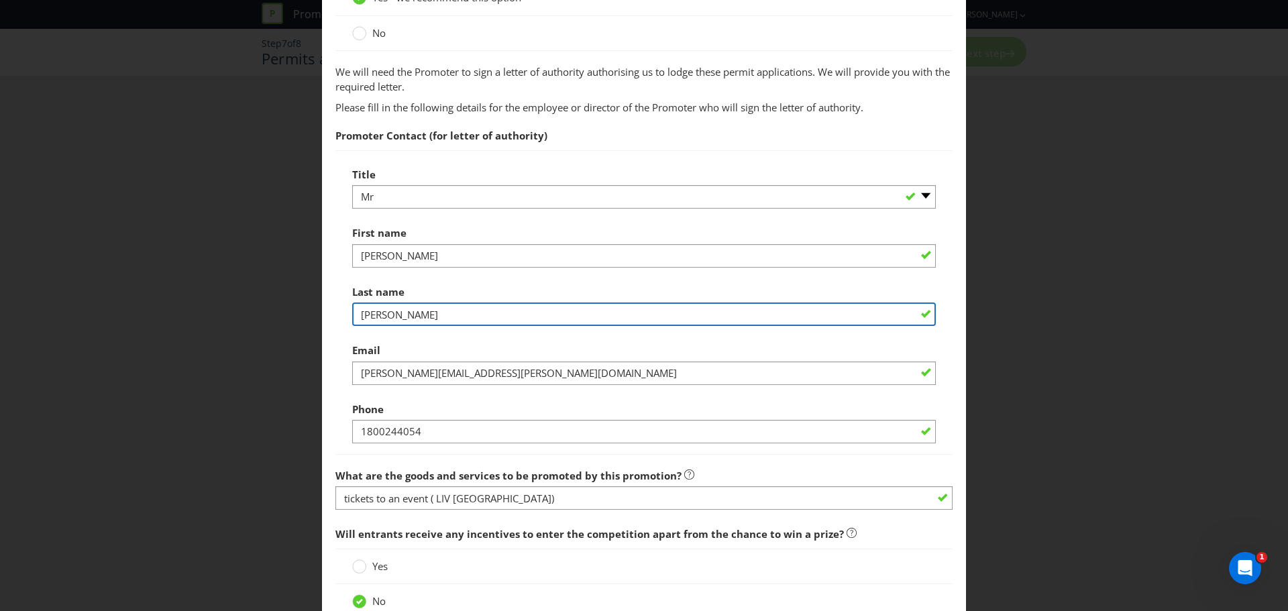
click at [417, 321] on input "[PERSON_NAME]" at bounding box center [644, 314] width 584 height 23
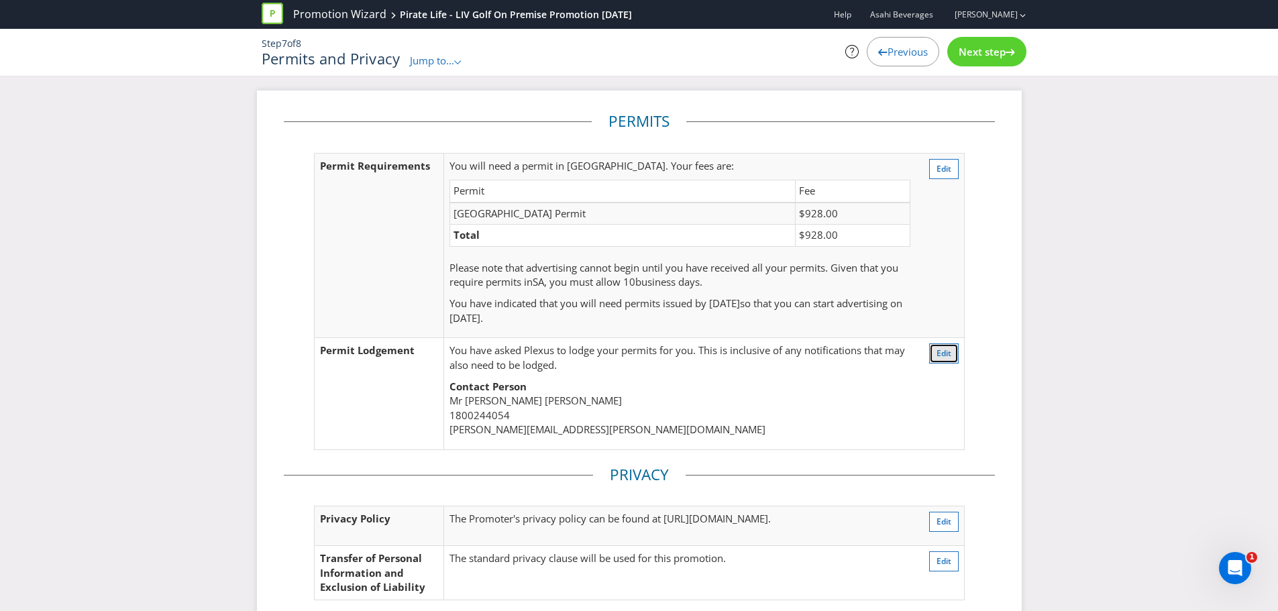
click at [940, 353] on span "Edit" at bounding box center [943, 352] width 15 height 11
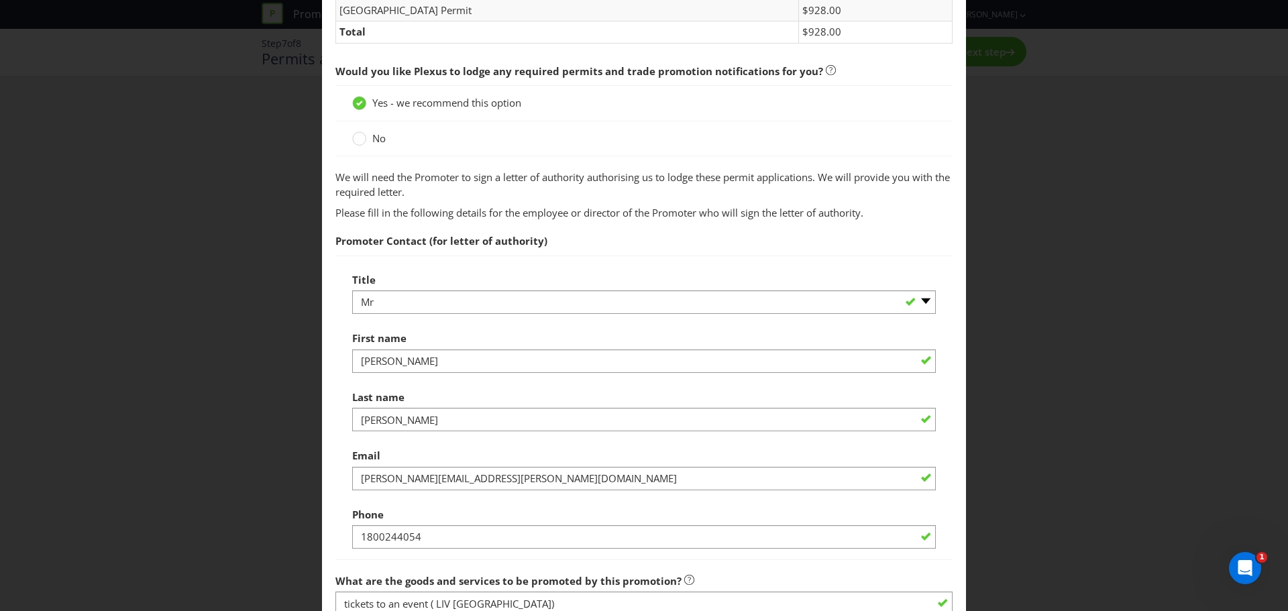
scroll to position [633, 0]
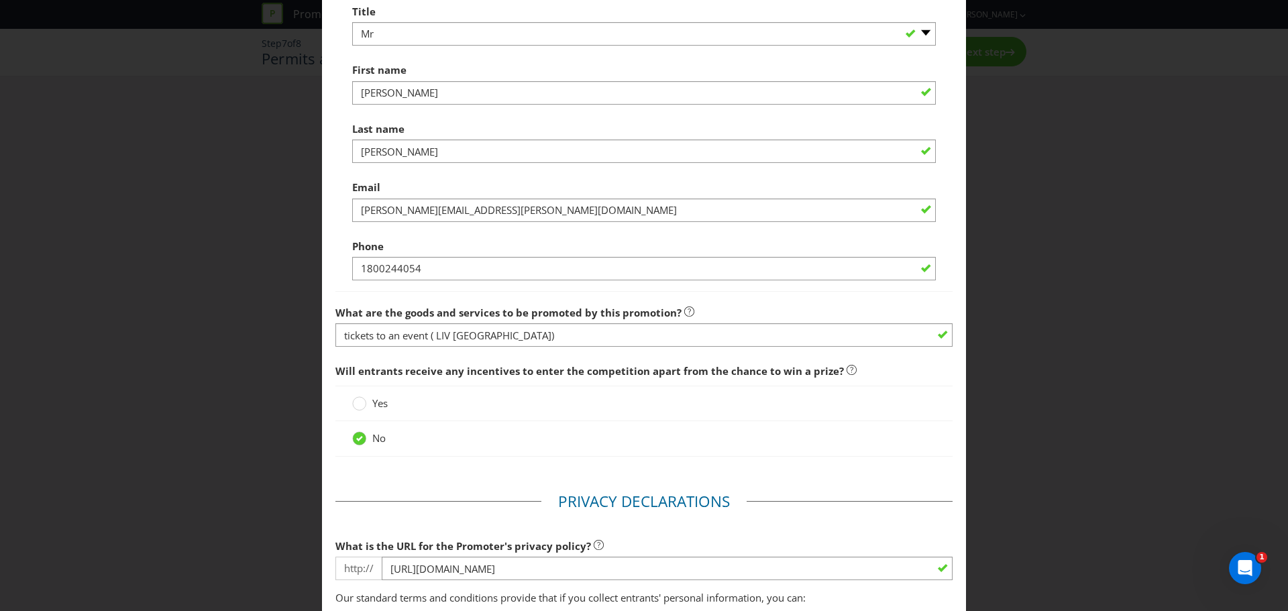
click at [396, 164] on div at bounding box center [644, 162] width 584 height 1
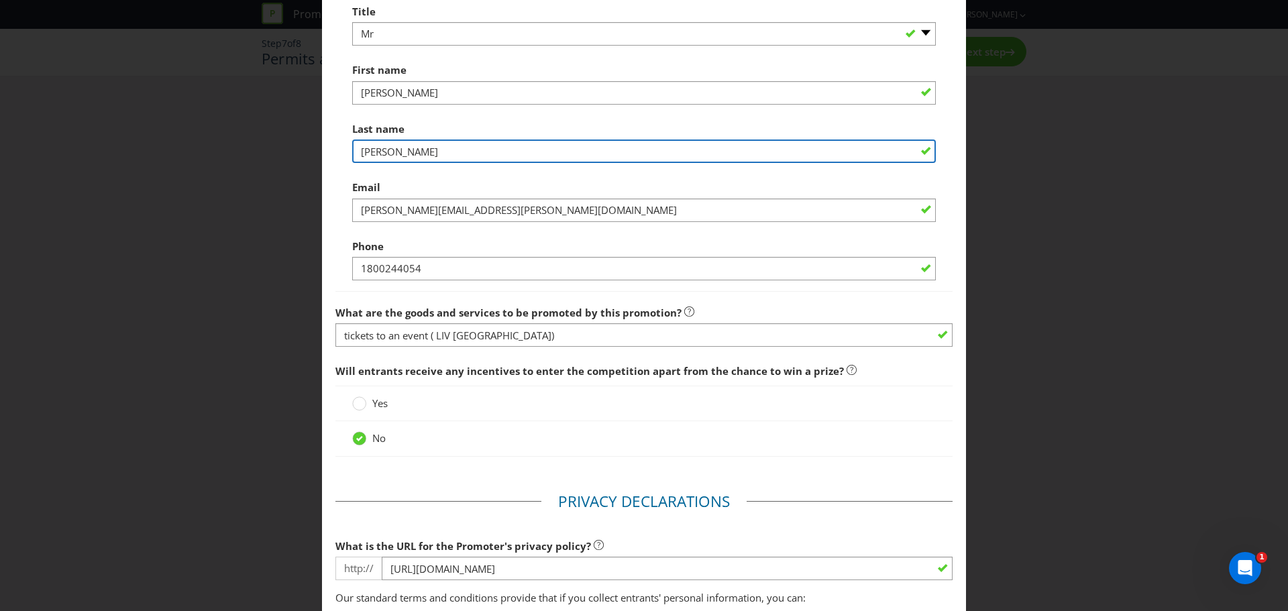
click at [390, 152] on input "[PERSON_NAME]" at bounding box center [644, 151] width 584 height 23
type input "[PERSON_NAME]"
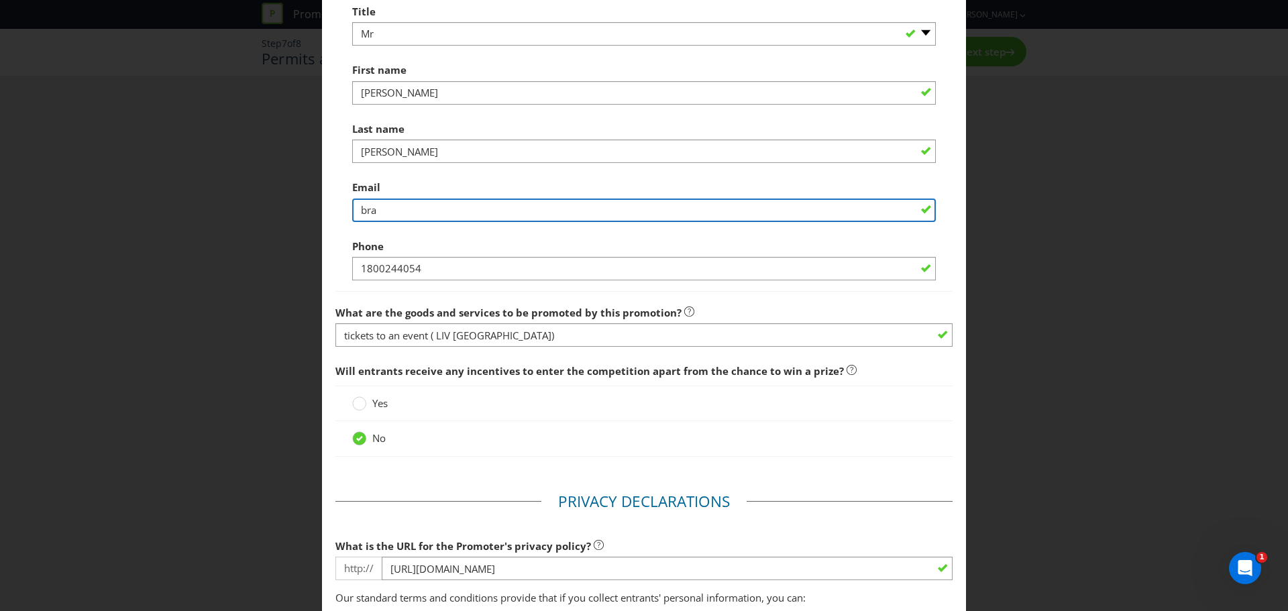
type input "[PERSON_NAME][EMAIL_ADDRESS][PERSON_NAME][DOMAIN_NAME]"
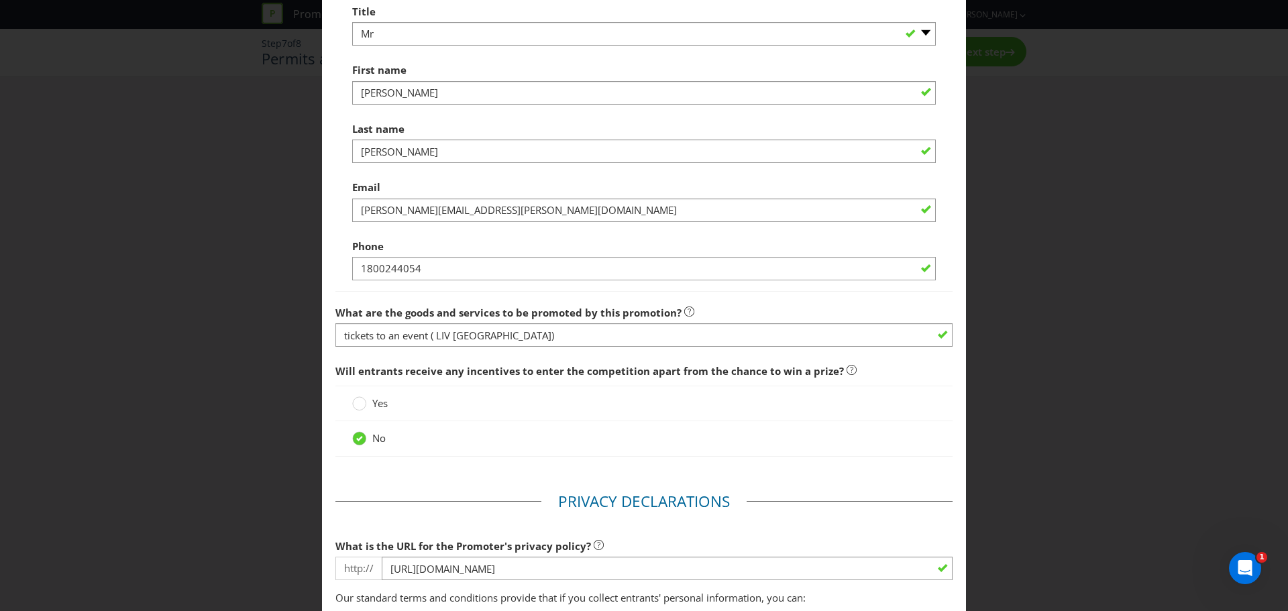
click at [525, 237] on div "Phone [PHONE_NUMBER]" at bounding box center [644, 257] width 584 height 48
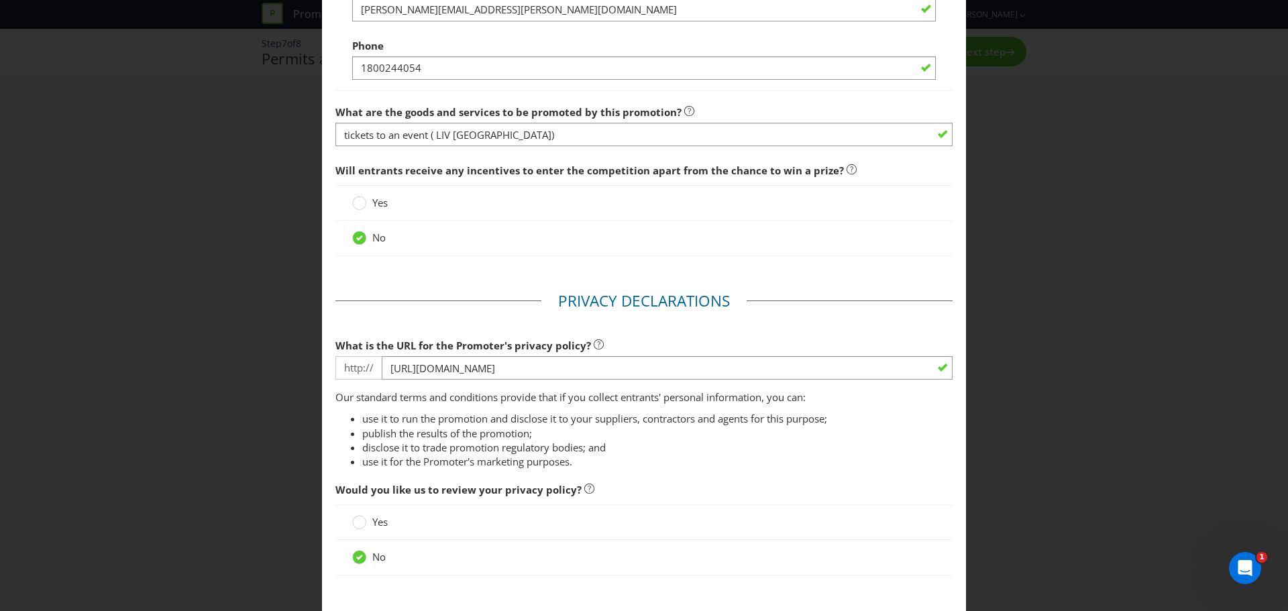
scroll to position [834, 0]
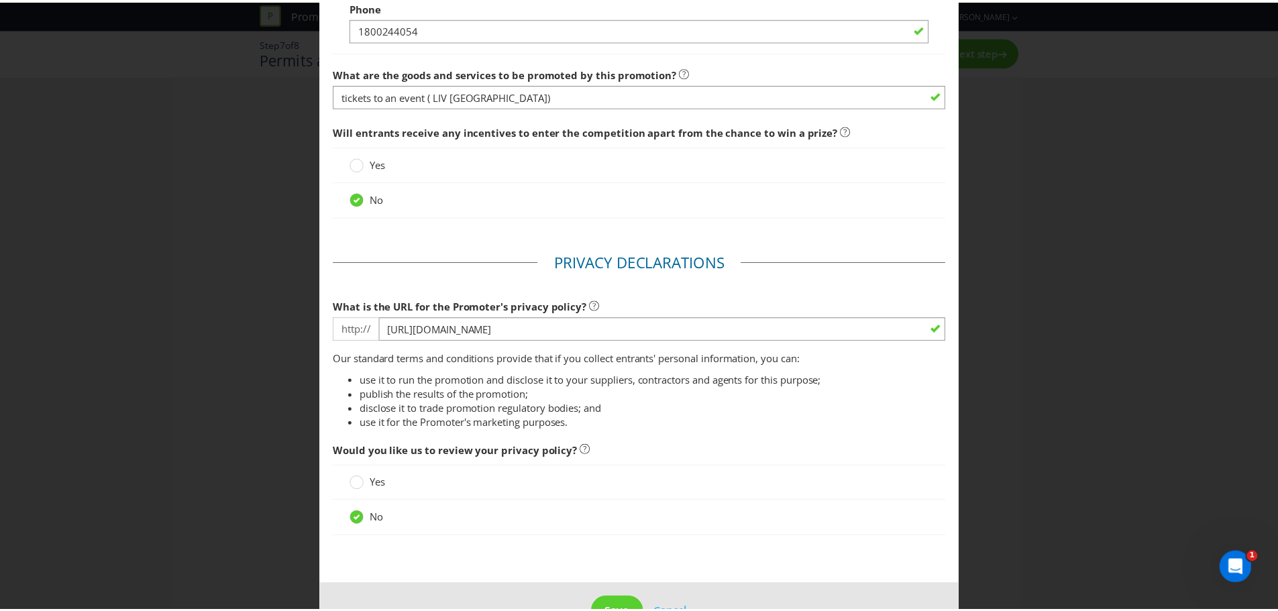
scroll to position [912, 0]
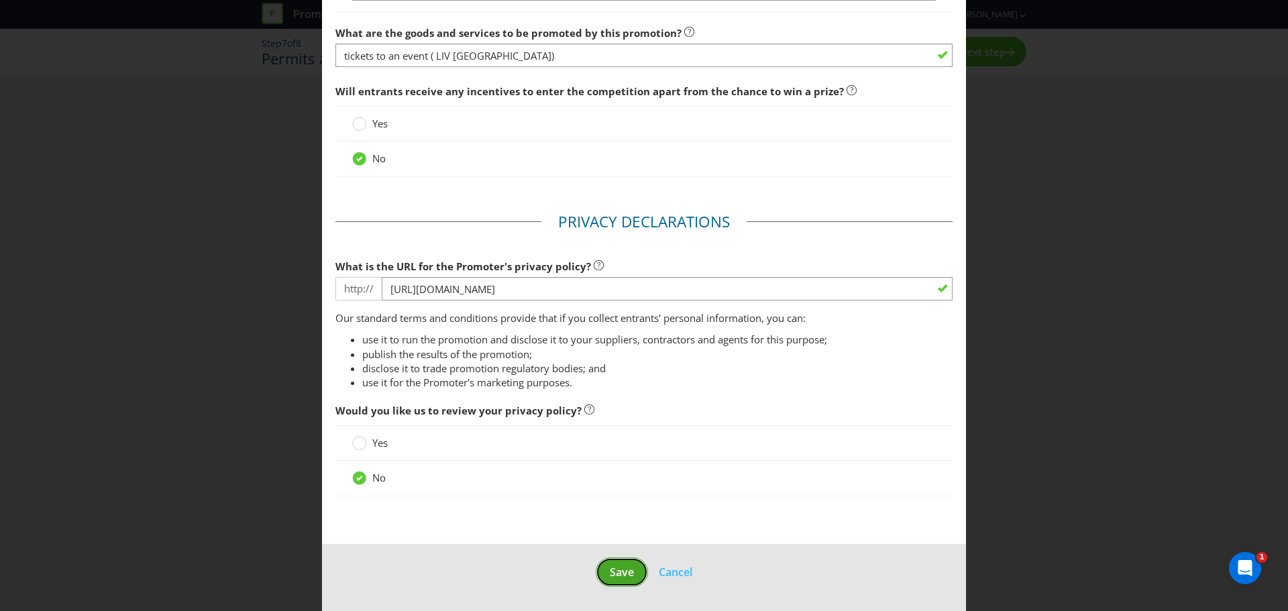
click at [632, 572] on button "Save" at bounding box center [622, 572] width 52 height 30
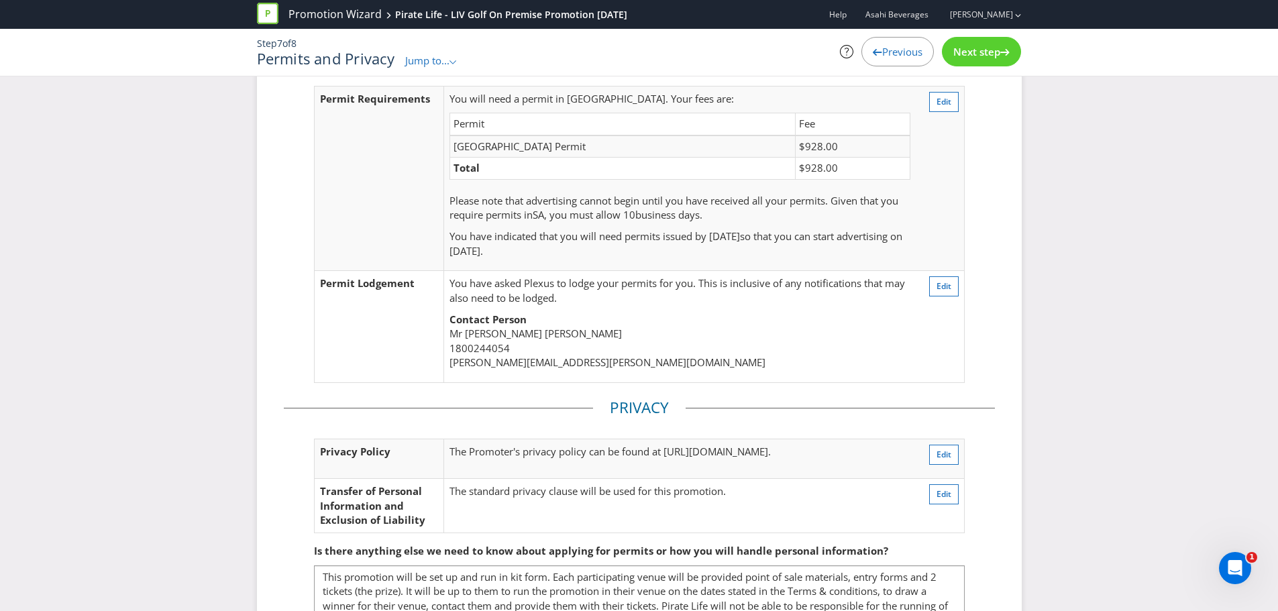
scroll to position [152, 0]
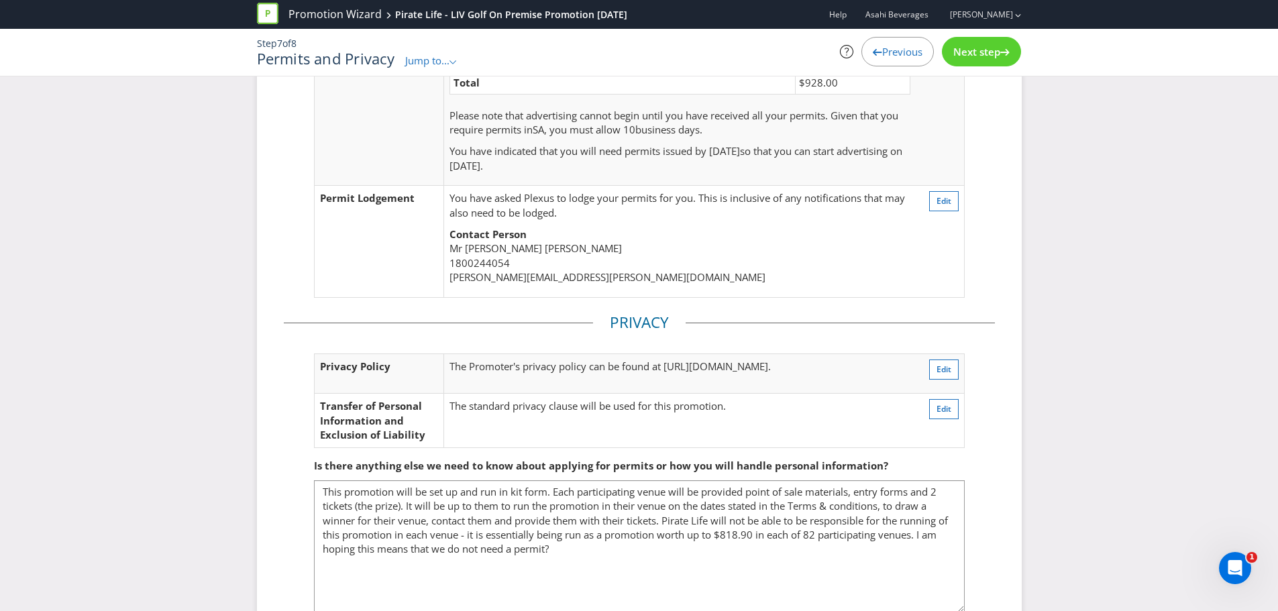
drag, startPoint x: 959, startPoint y: 537, endPoint x: 963, endPoint y: 613, distance: 76.6
click at [963, 459] on html "Promotion Wizard Pirate Life - LIV Golf On Premise Promotion [DATE] Help Asahi …" at bounding box center [639, 153] width 1278 height 611
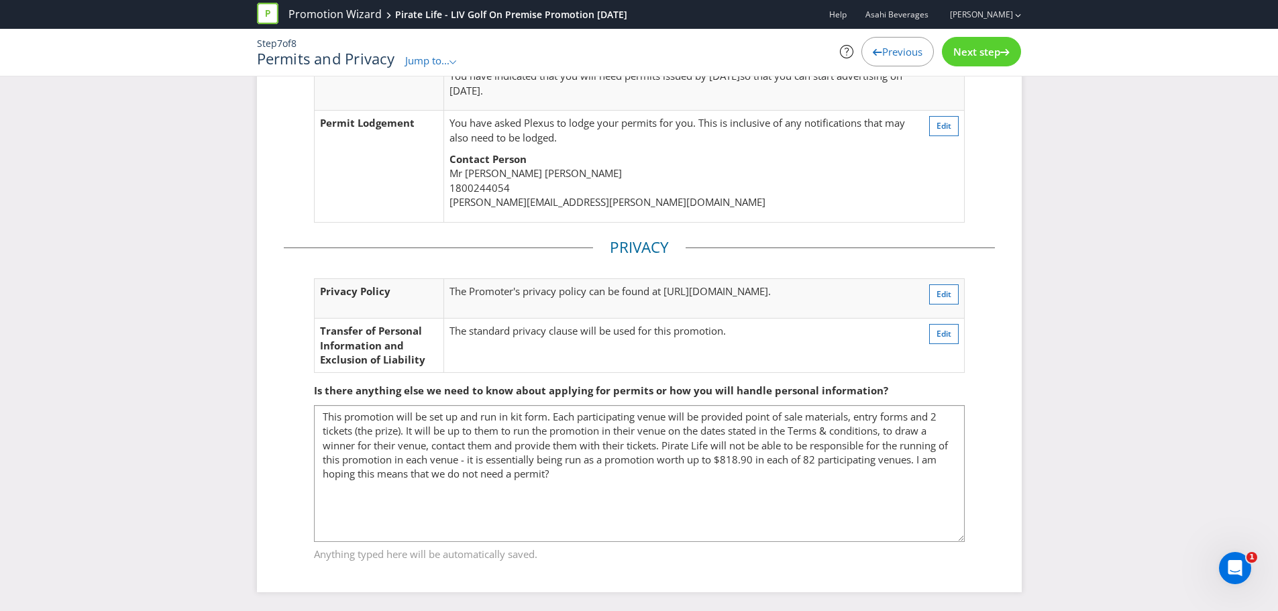
scroll to position [229, 0]
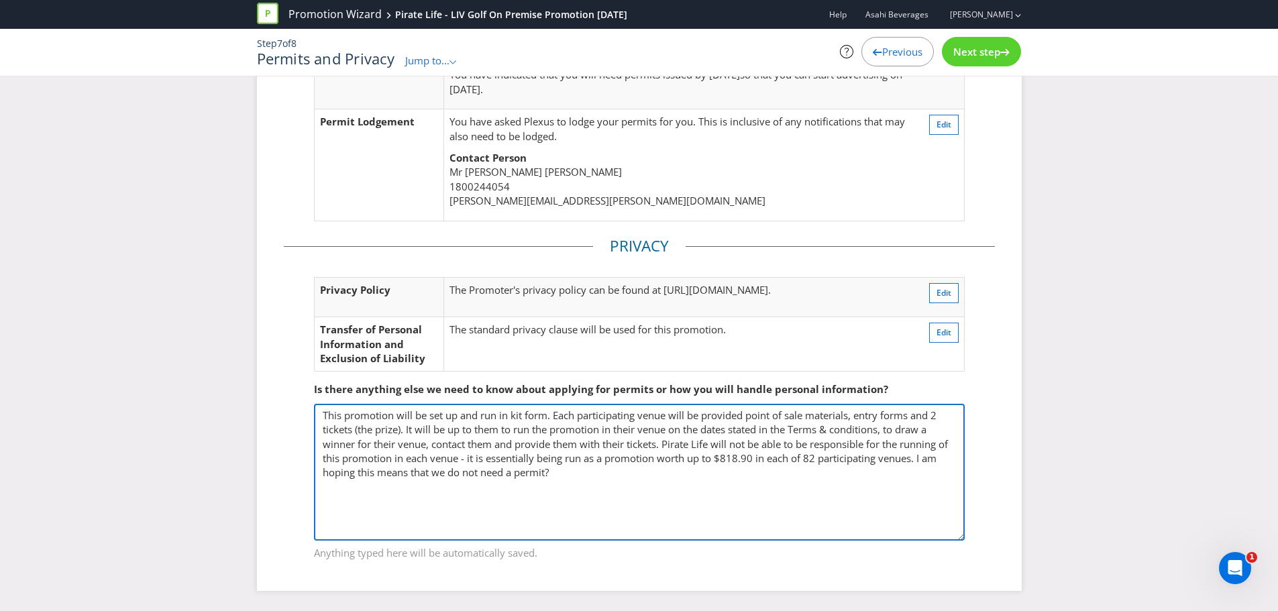
click at [933, 461] on textarea "This promotion will be set up and run in kit form. Each participating venue wil…" at bounding box center [639, 472] width 651 height 137
click at [932, 460] on textarea "This promotion will be set up and run in kit form. Each participating venue wil…" at bounding box center [639, 472] width 651 height 137
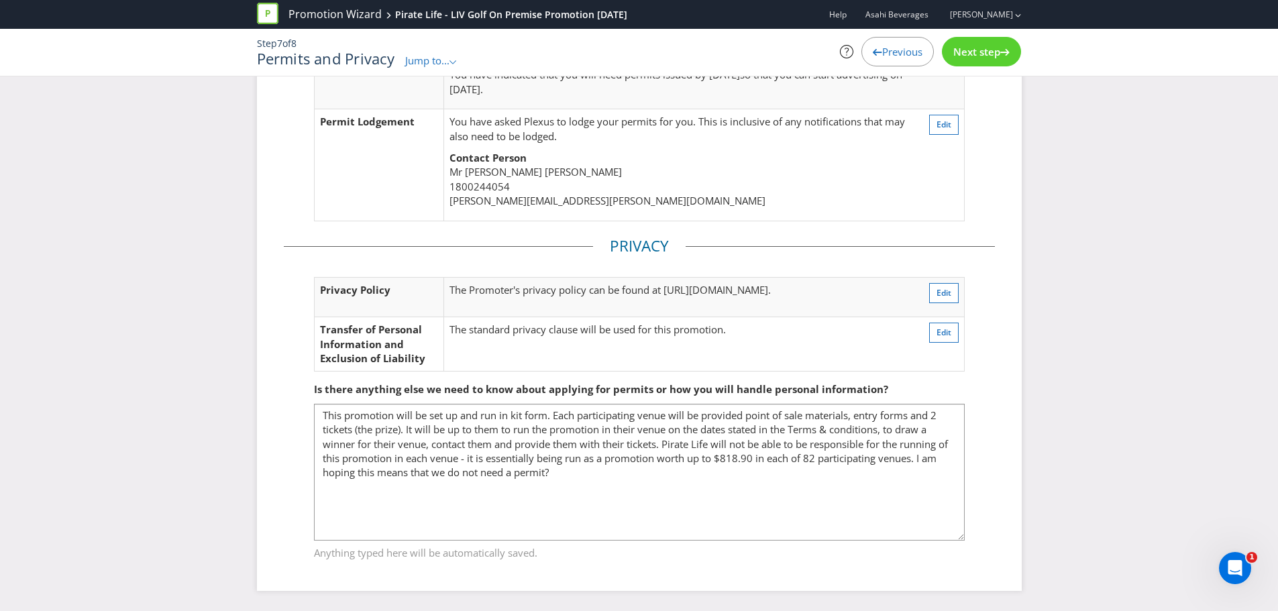
click at [1003, 494] on div "Permits Permit Requirements You will need a permit in SA . Your fees are: Permi…" at bounding box center [639, 226] width 765 height 728
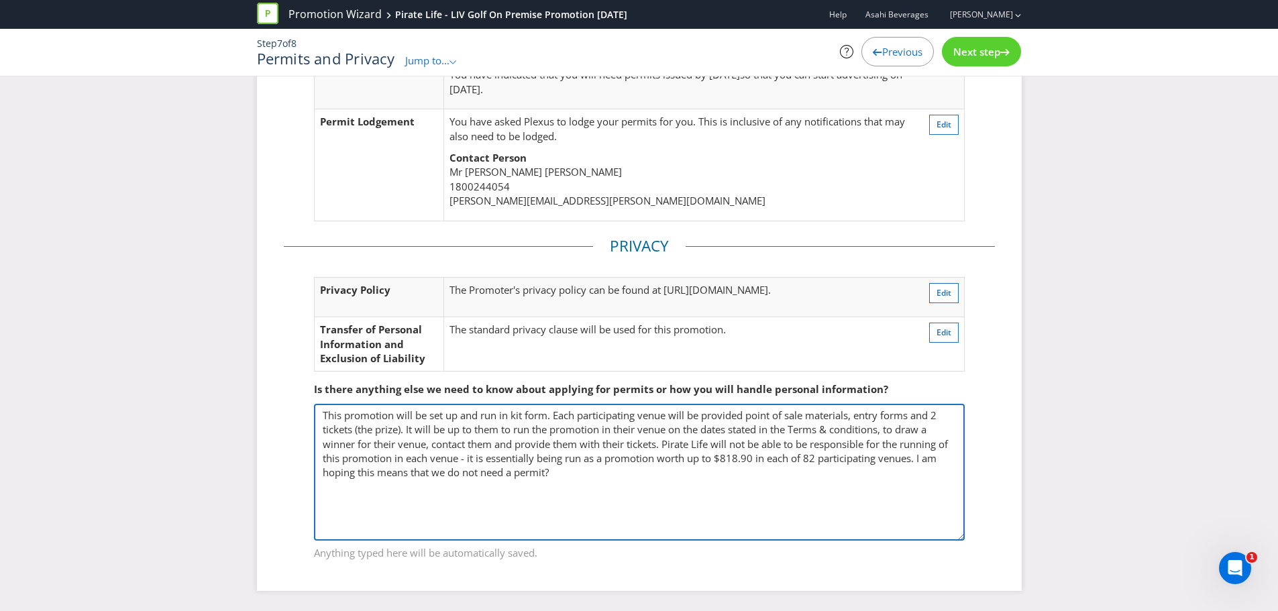
click at [820, 458] on textarea "This promotion will be set up and run in kit form. Each participating venue wil…" at bounding box center [639, 472] width 651 height 137
drag, startPoint x: 819, startPoint y: 459, endPoint x: 828, endPoint y: 460, distance: 8.8
click at [828, 460] on textarea "This promotion will be set up and run in kit form. Each participating venue wil…" at bounding box center [639, 472] width 651 height 137
type textarea "This promotion will be set up and run in kit form. Each participating venue wil…"
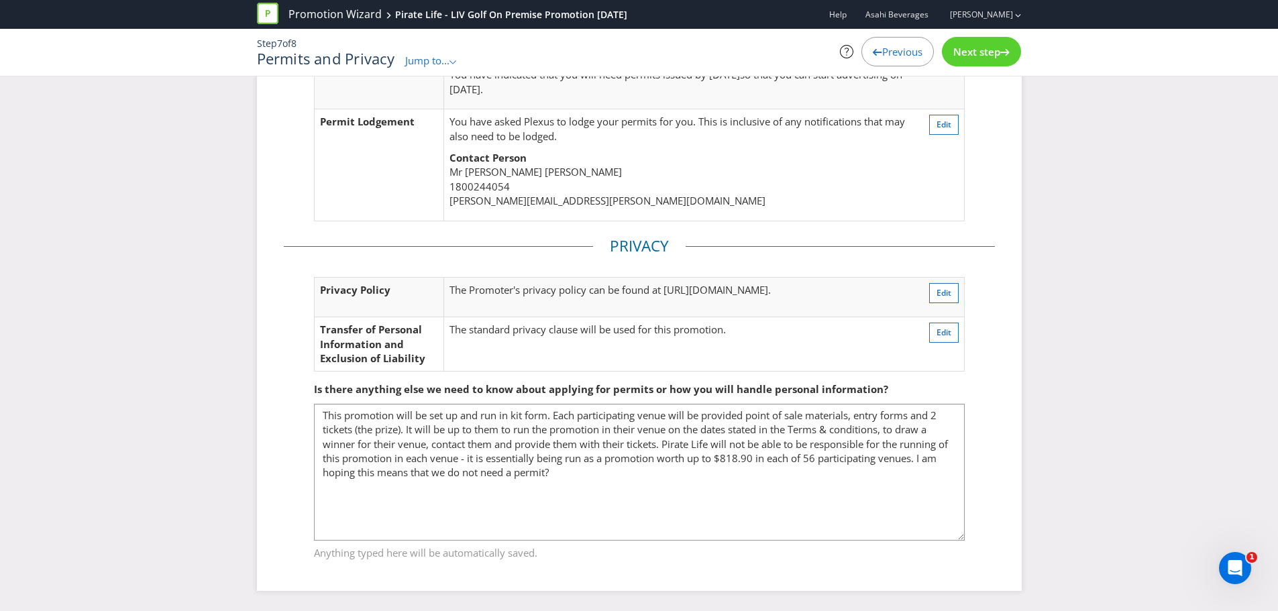
click at [978, 486] on fieldset "Is there anything else we need to know about applying for permits or how you wi…" at bounding box center [639, 463] width 711 height 215
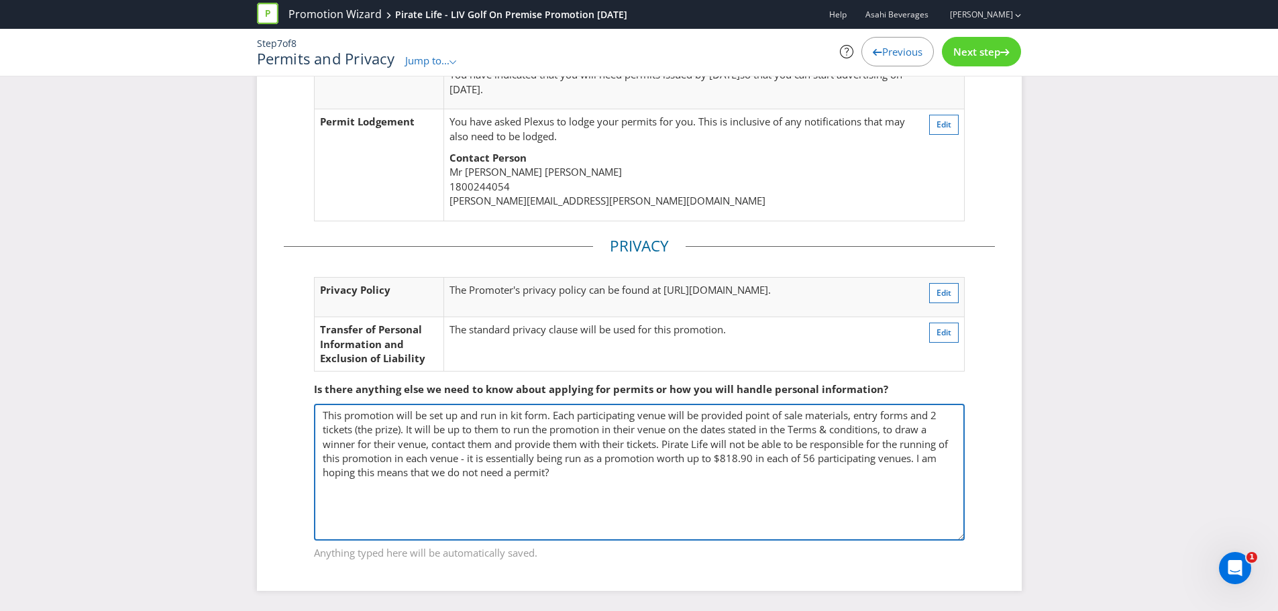
drag, startPoint x: 736, startPoint y: 461, endPoint x: 763, endPoint y: 461, distance: 27.5
click at [763, 461] on textarea "This promotion will be set up and run in kit form. Each participating venue wil…" at bounding box center [639, 472] width 651 height 137
click at [736, 464] on textarea "This promotion will be set up and run in kit form. Each participating venue wil…" at bounding box center [639, 472] width 651 height 137
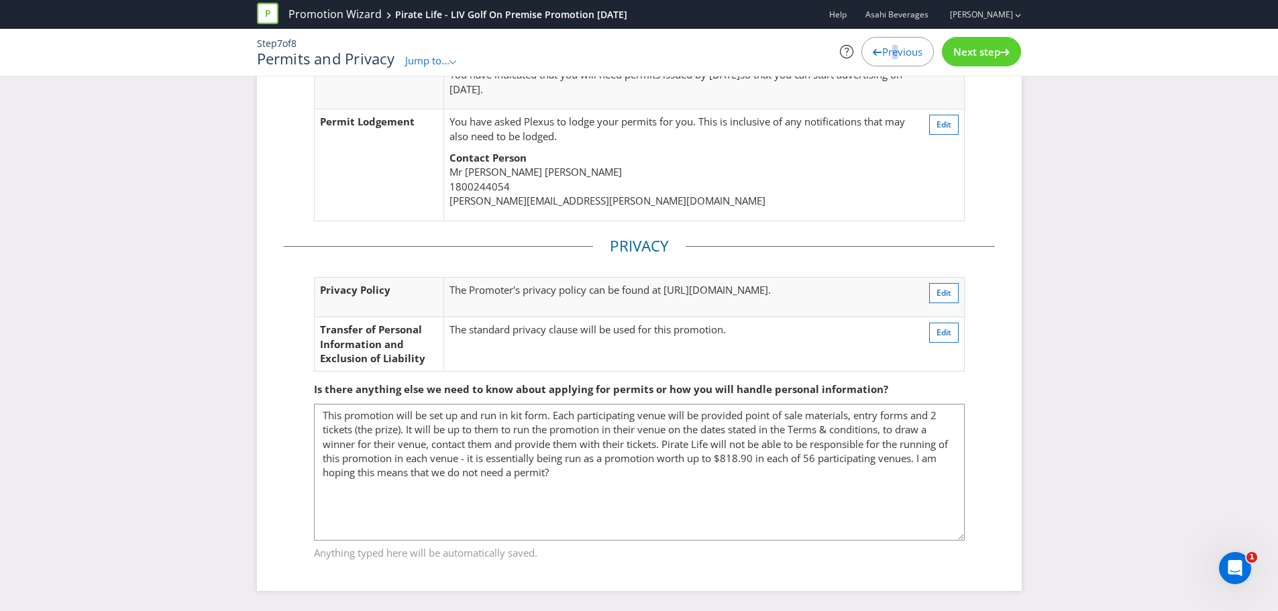
click at [888, 41] on div "Previous" at bounding box center [897, 52] width 72 height 30
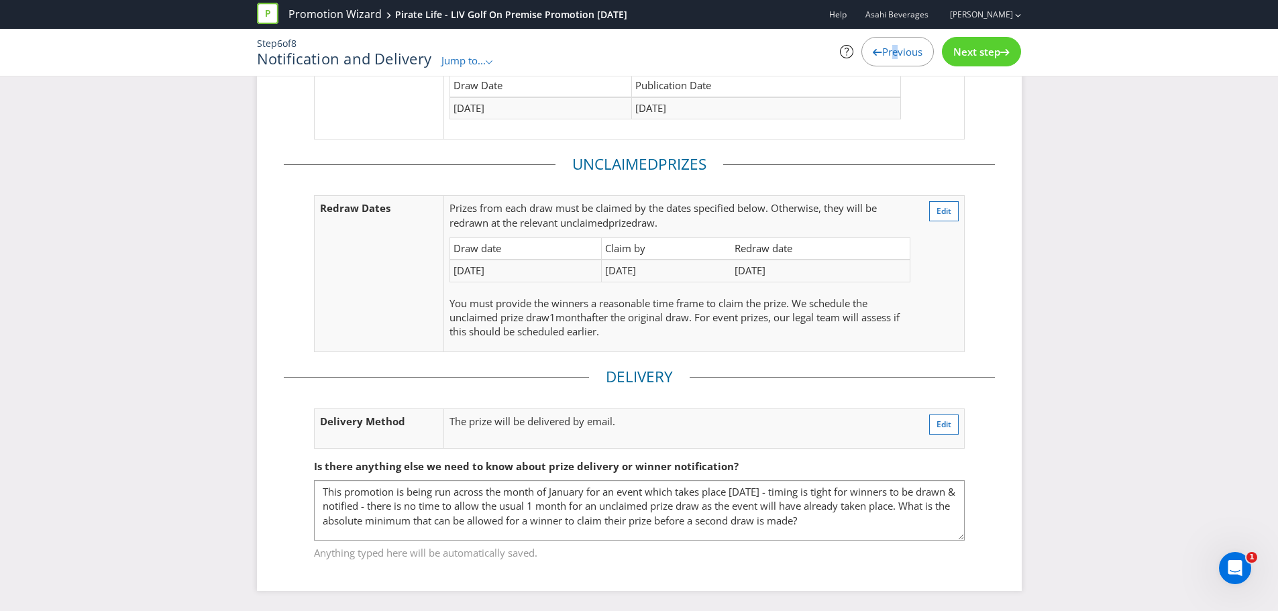
click at [889, 44] on div "Previous" at bounding box center [897, 52] width 72 height 30
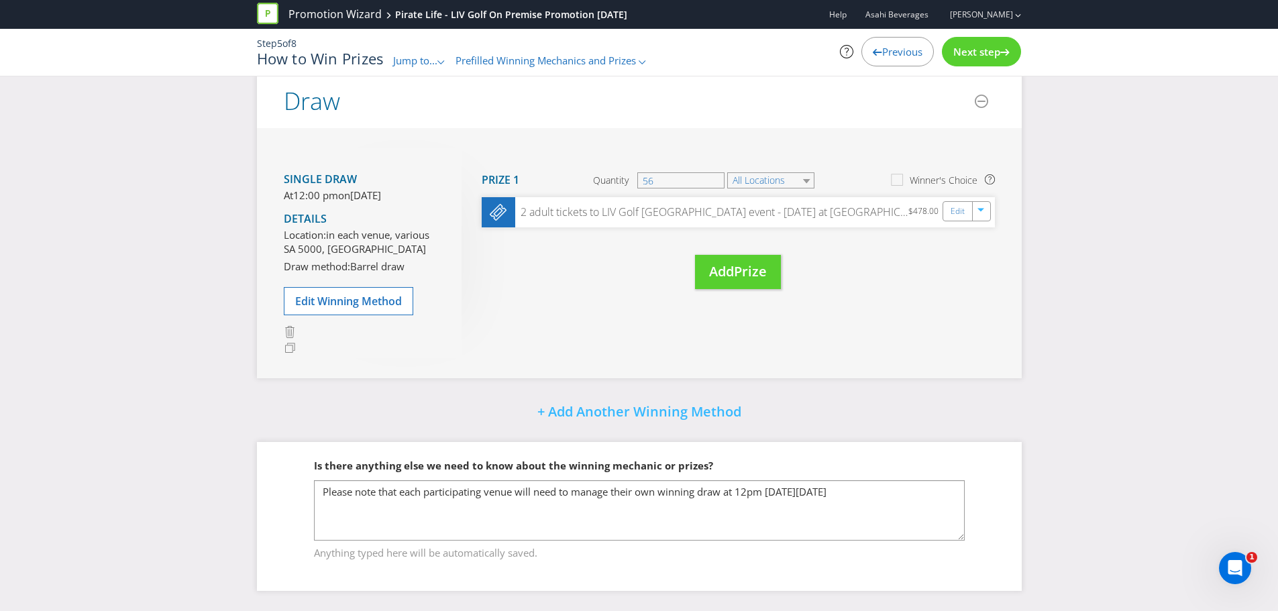
click at [912, 44] on div "Previous" at bounding box center [897, 52] width 72 height 30
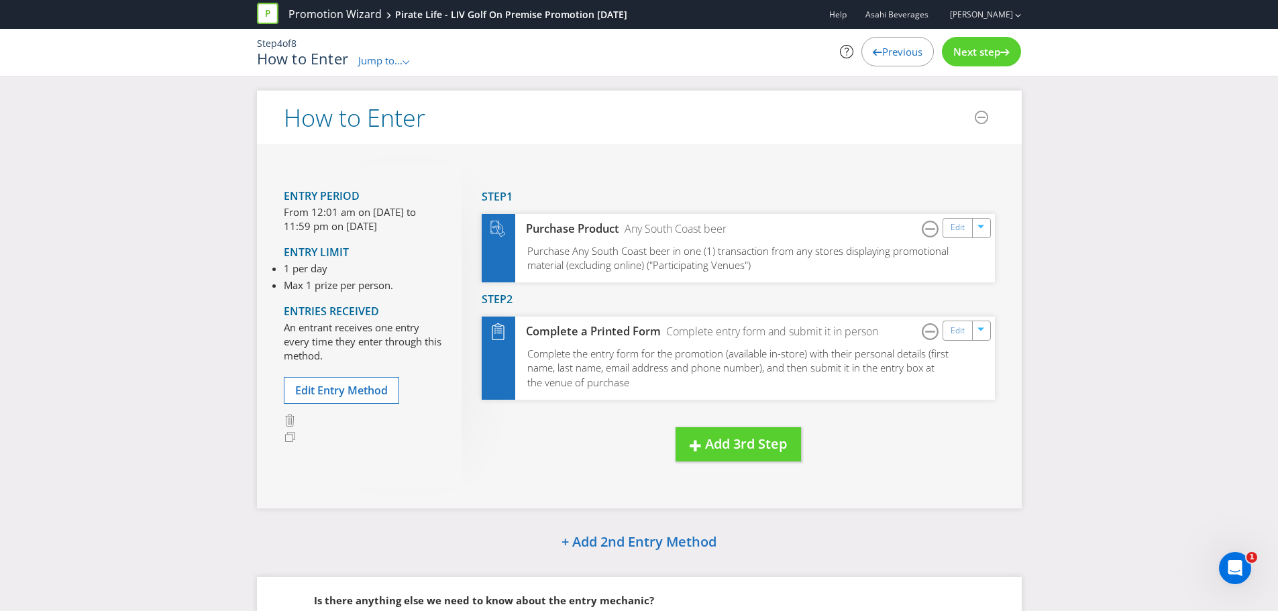
click at [966, 57] on span "Next step" at bounding box center [976, 51] width 47 height 13
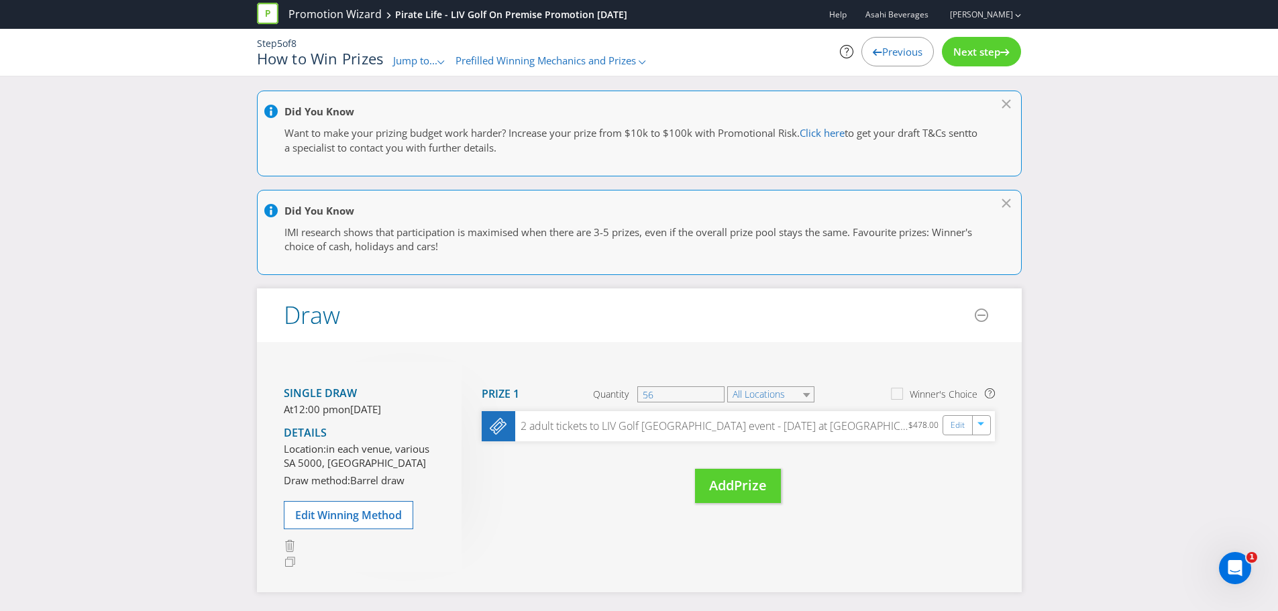
click at [966, 56] on span "Next step" at bounding box center [976, 51] width 47 height 13
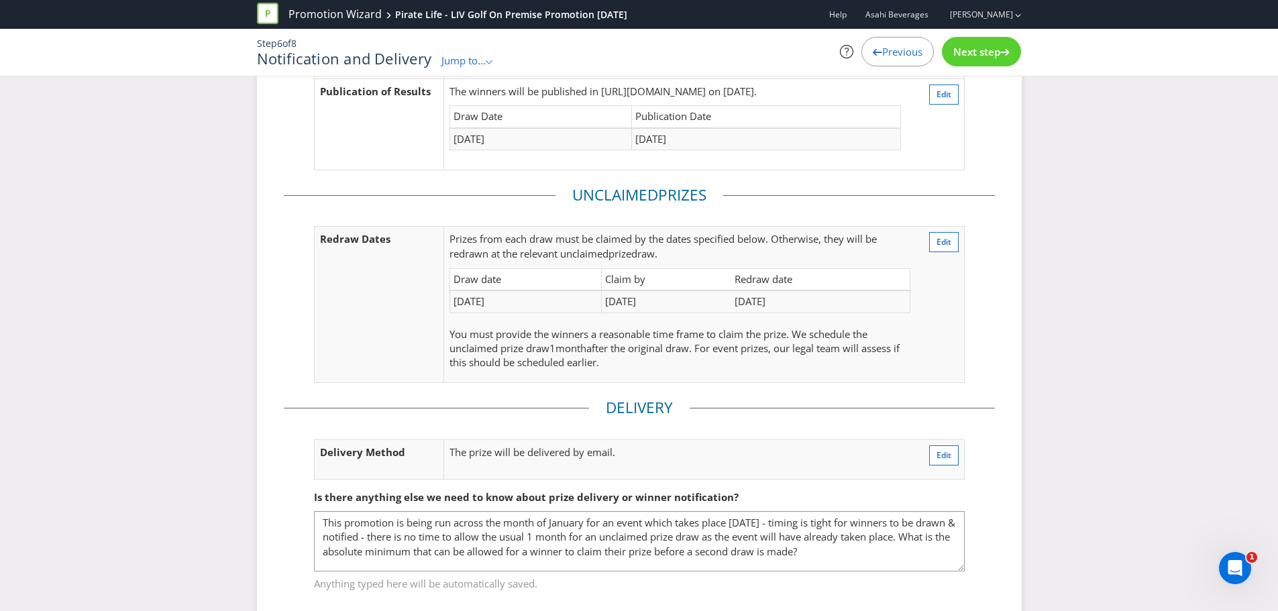
scroll to position [179, 0]
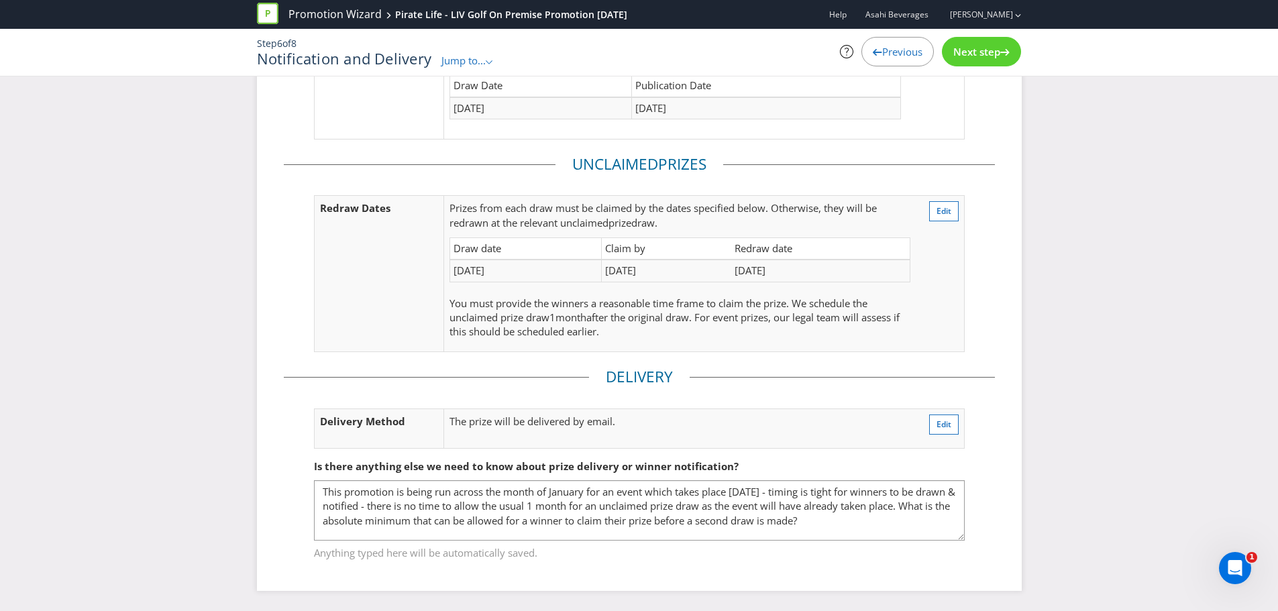
click at [969, 44] on div "Next step" at bounding box center [981, 52] width 79 height 30
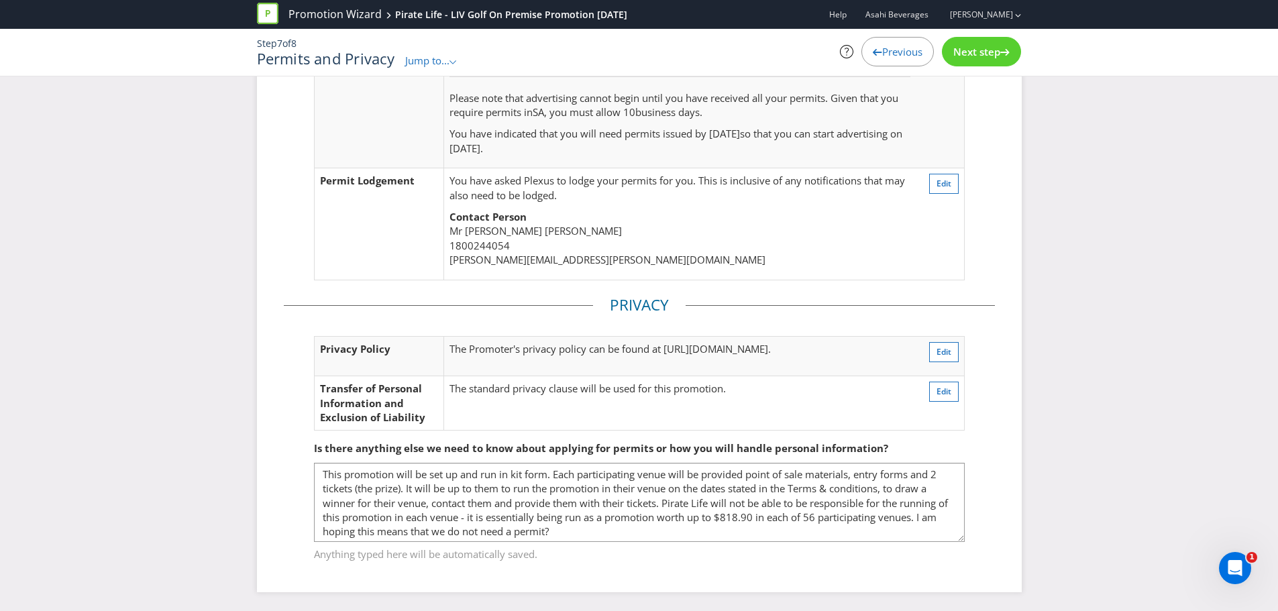
scroll to position [171, 0]
drag, startPoint x: 961, startPoint y: 535, endPoint x: 968, endPoint y: 554, distance: 19.9
click at [968, 554] on fieldset "Is there anything else we need to know about applying for permits or how you wi…" at bounding box center [639, 491] width 711 height 157
click at [879, 62] on div "Previous" at bounding box center [897, 52] width 72 height 30
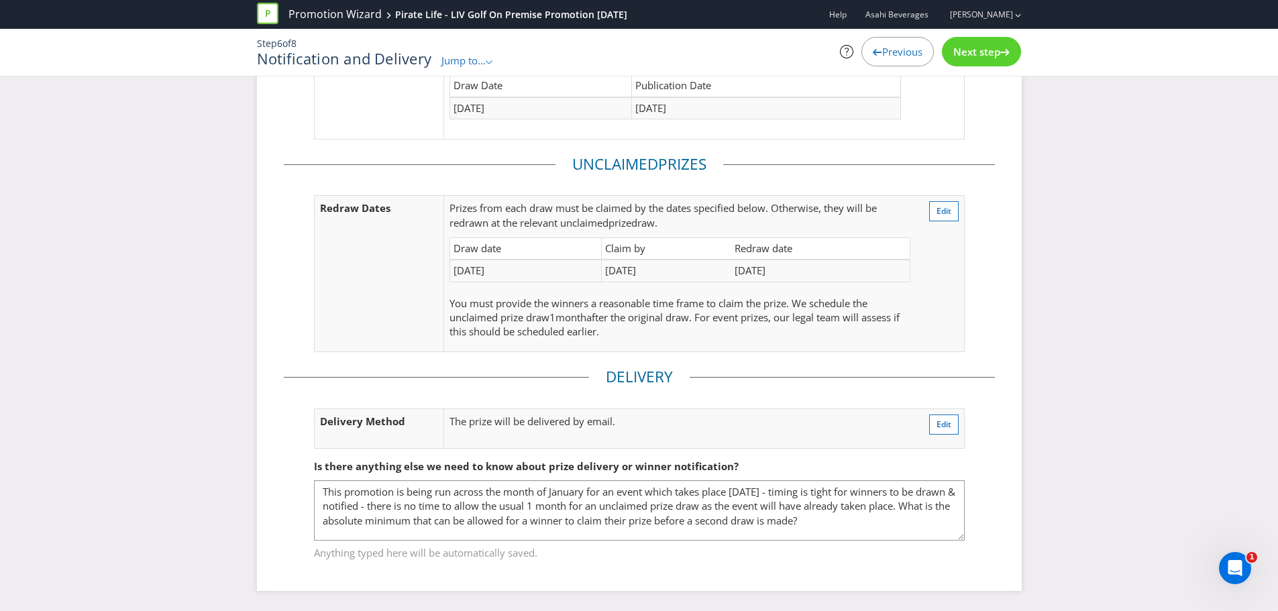
scroll to position [179, 0]
click at [879, 61] on div "Previous" at bounding box center [897, 52] width 72 height 30
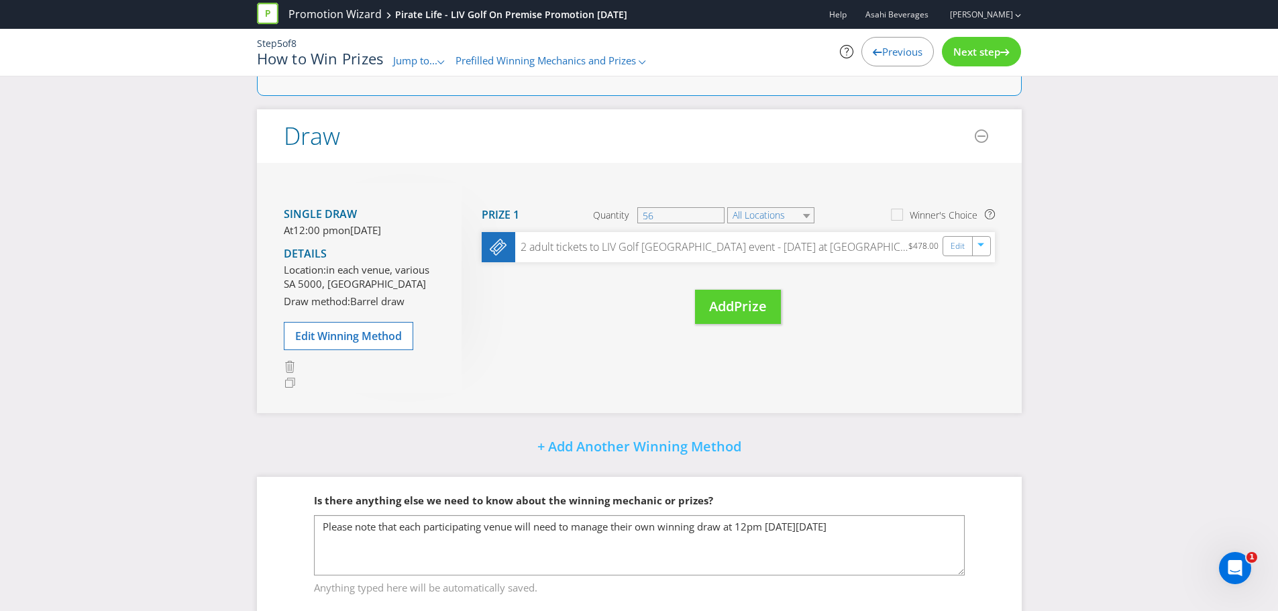
click at [961, 49] on span "Next step" at bounding box center [976, 51] width 47 height 13
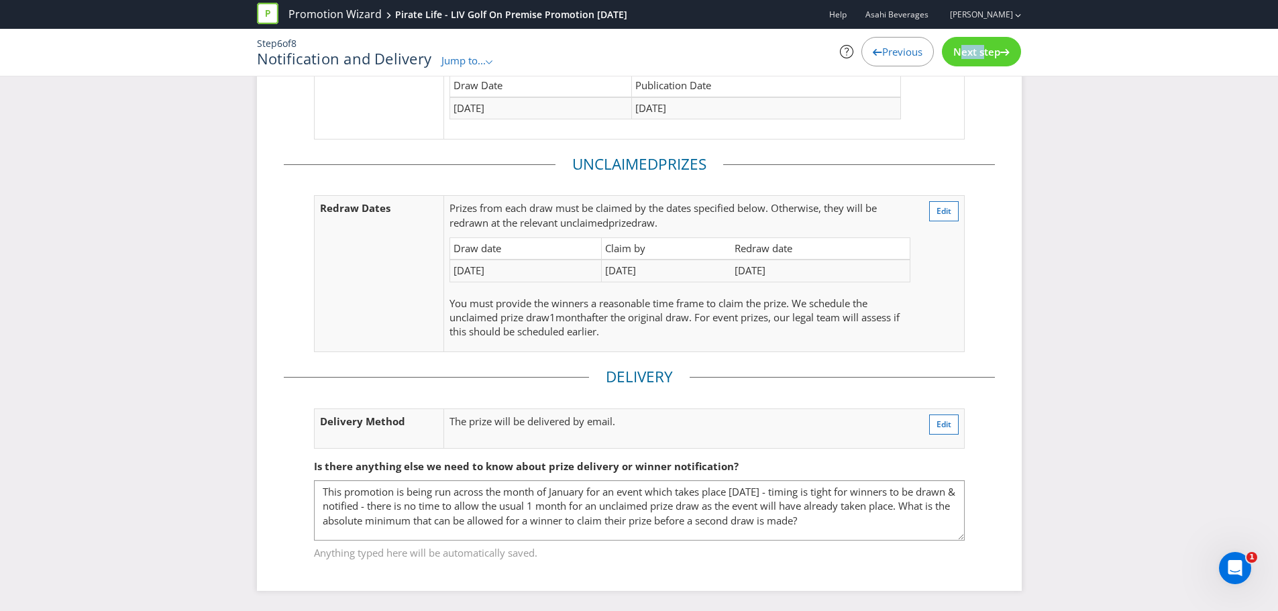
click at [961, 49] on span "Next step" at bounding box center [976, 51] width 47 height 13
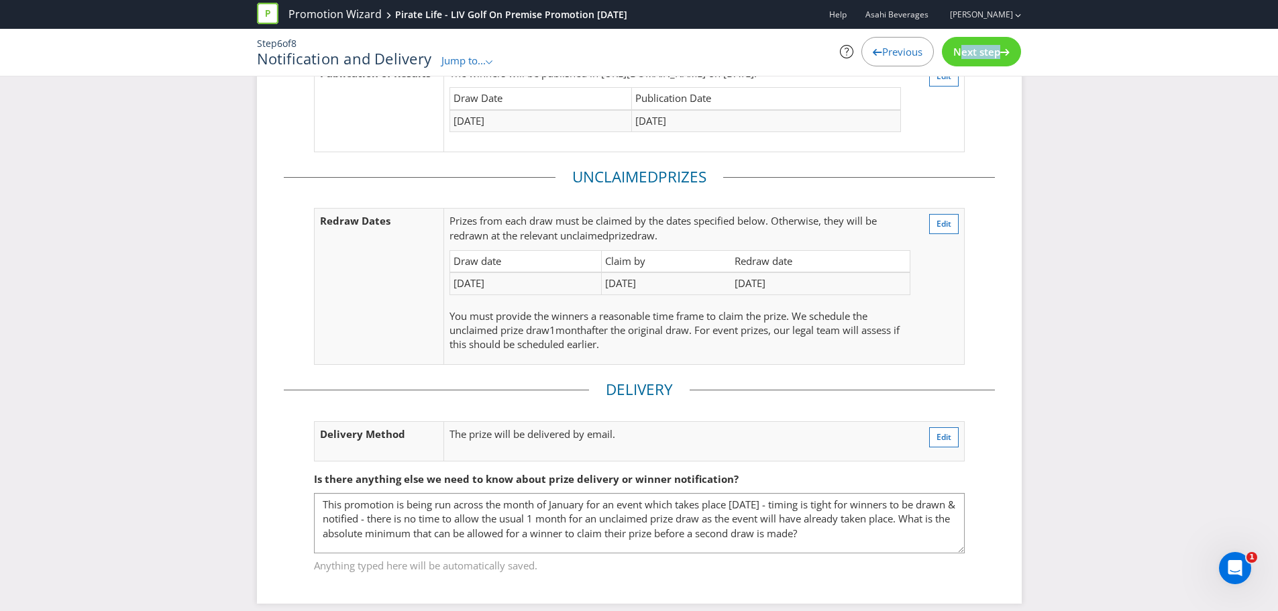
click at [961, 49] on span "Next step" at bounding box center [976, 51] width 47 height 13
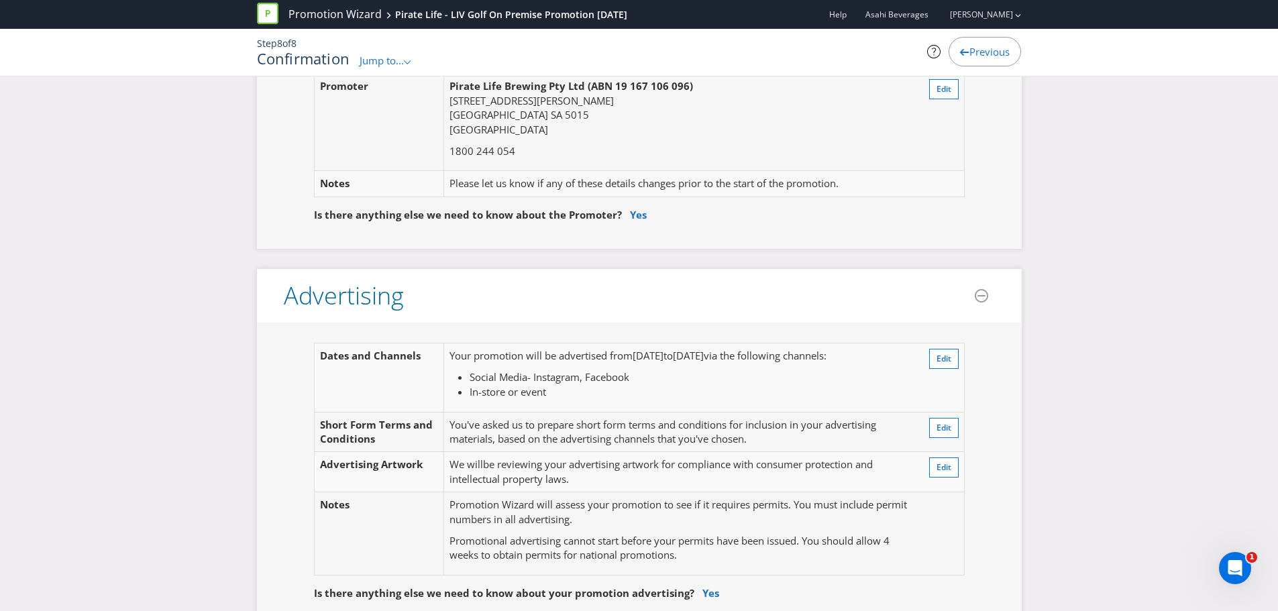
scroll to position [179, 0]
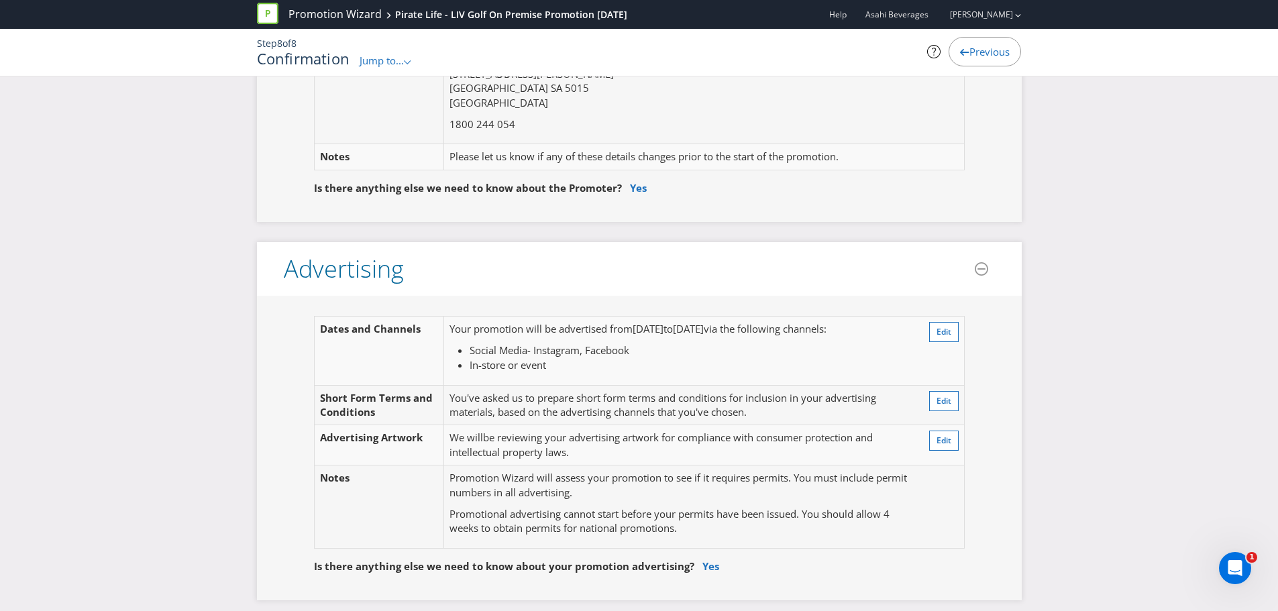
click at [964, 54] on icon at bounding box center [964, 52] width 9 height 7
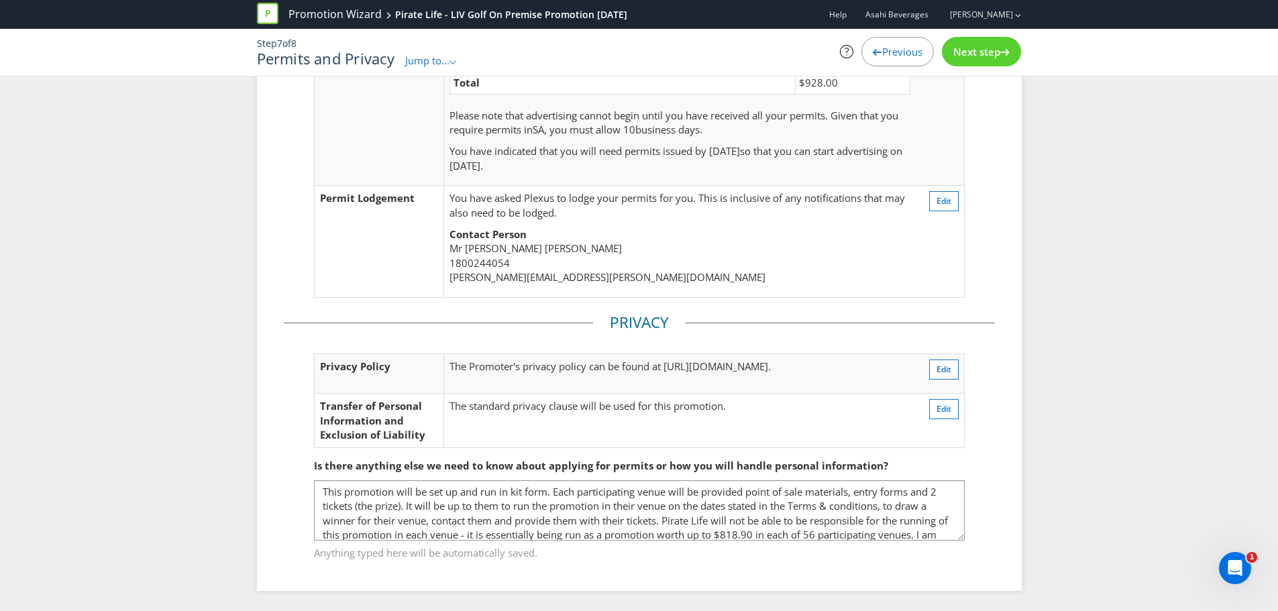
scroll to position [152, 0]
click at [960, 540] on div "Anything typed here will be automatically saved." at bounding box center [639, 550] width 651 height 21
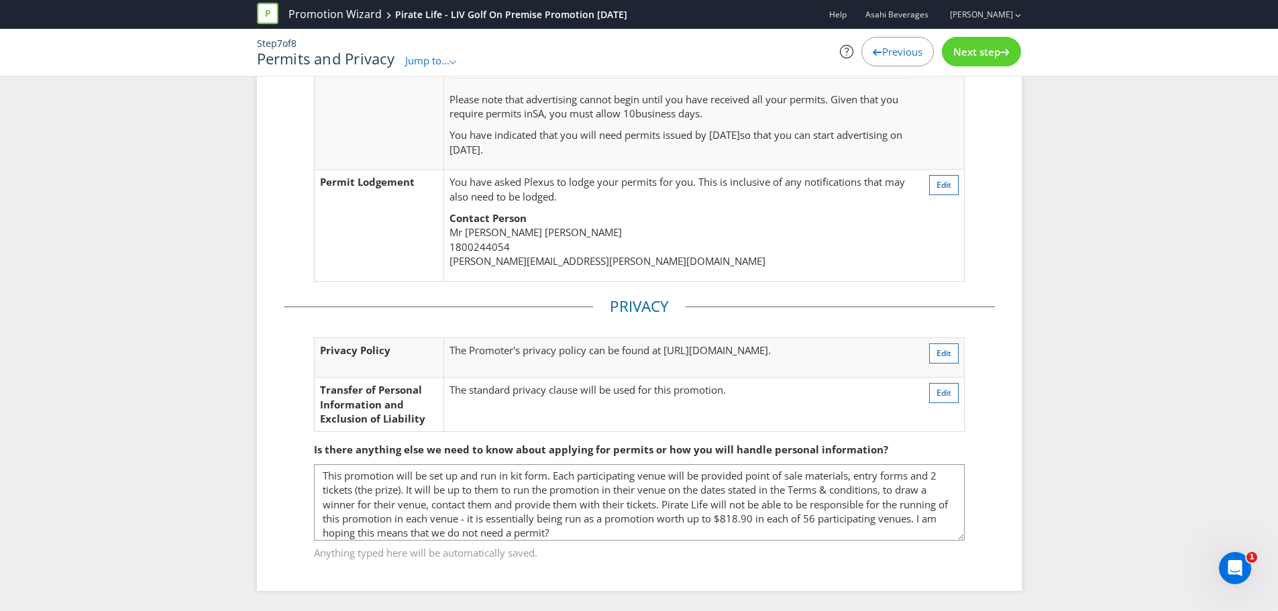
drag, startPoint x: 960, startPoint y: 537, endPoint x: 961, endPoint y: 560, distance: 23.5
click at [961, 560] on div "This promotion will be set up and run in kit form. Each participating venue wil…" at bounding box center [639, 512] width 651 height 97
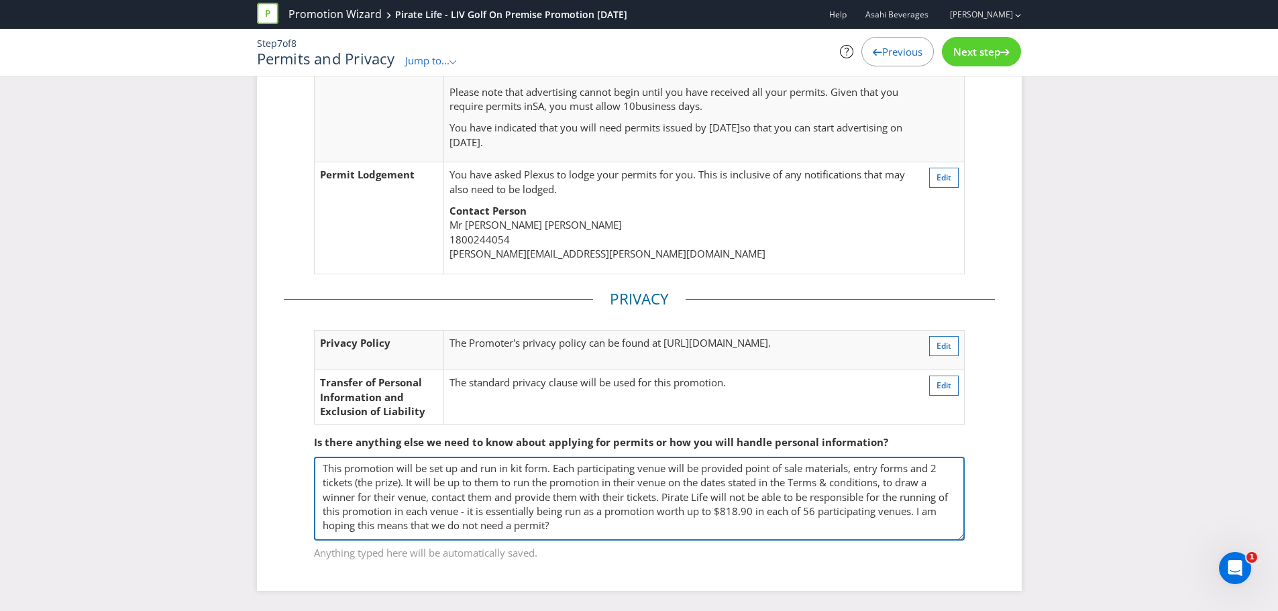
drag, startPoint x: 755, startPoint y: 514, endPoint x: 765, endPoint y: 515, distance: 10.8
click at [765, 515] on textarea "This promotion will be set up and run in kit form. Each participating venue wil…" at bounding box center [639, 499] width 651 height 84
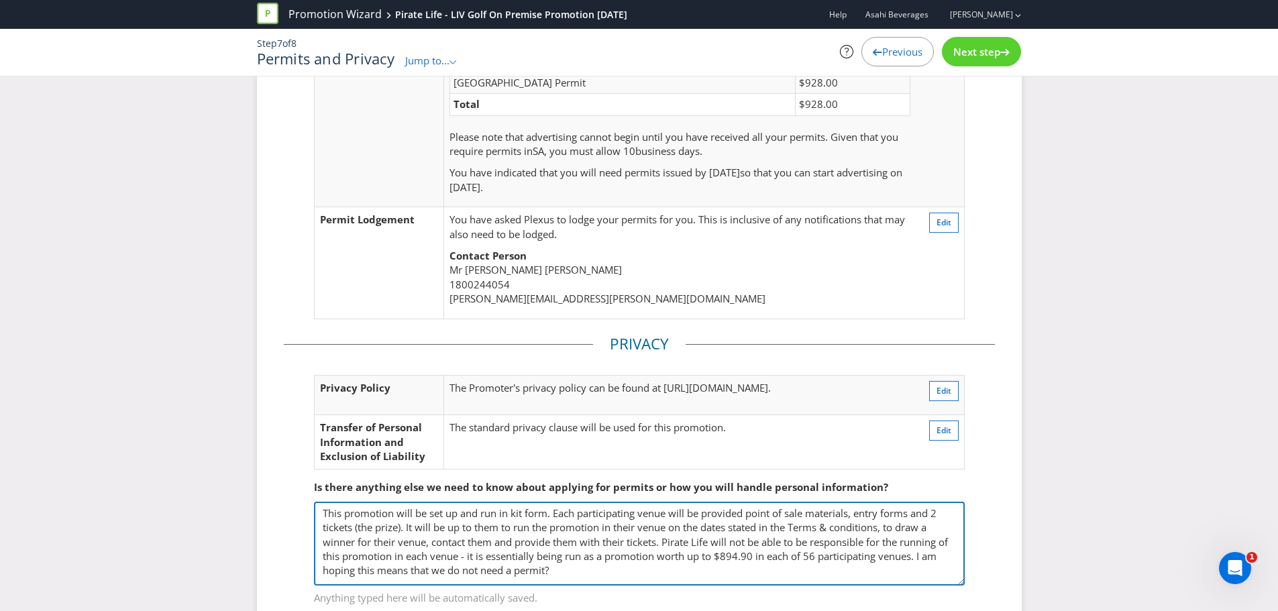
scroll to position [109, 0]
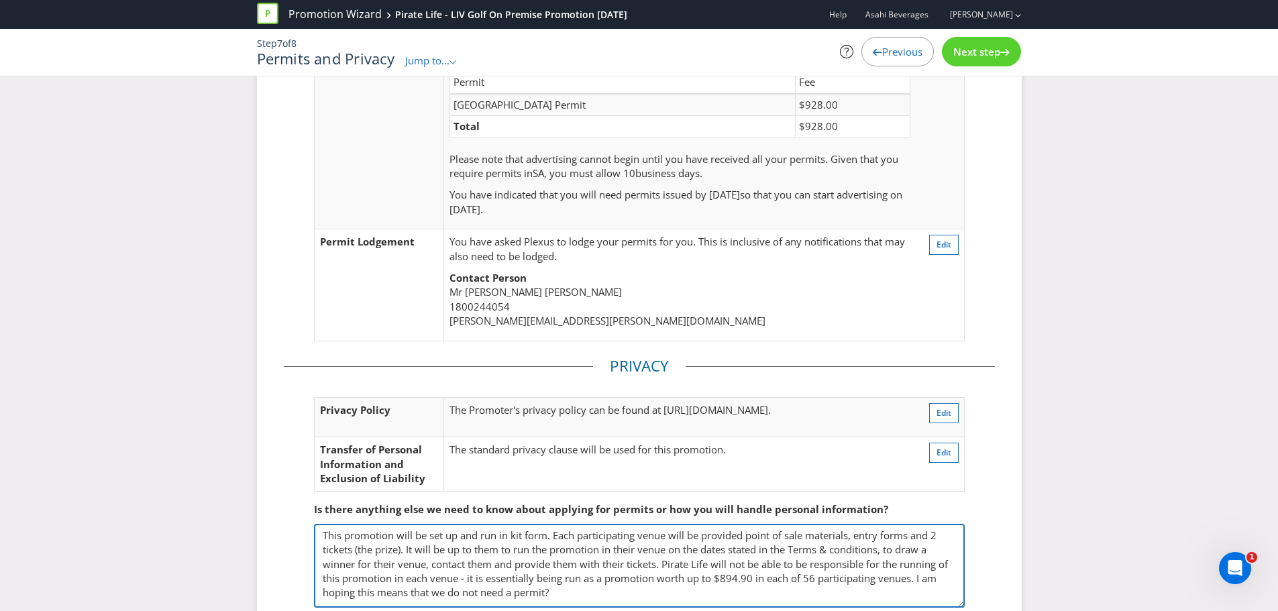
type textarea "This promotion will be set up and run in kit form. Each participating venue wil…"
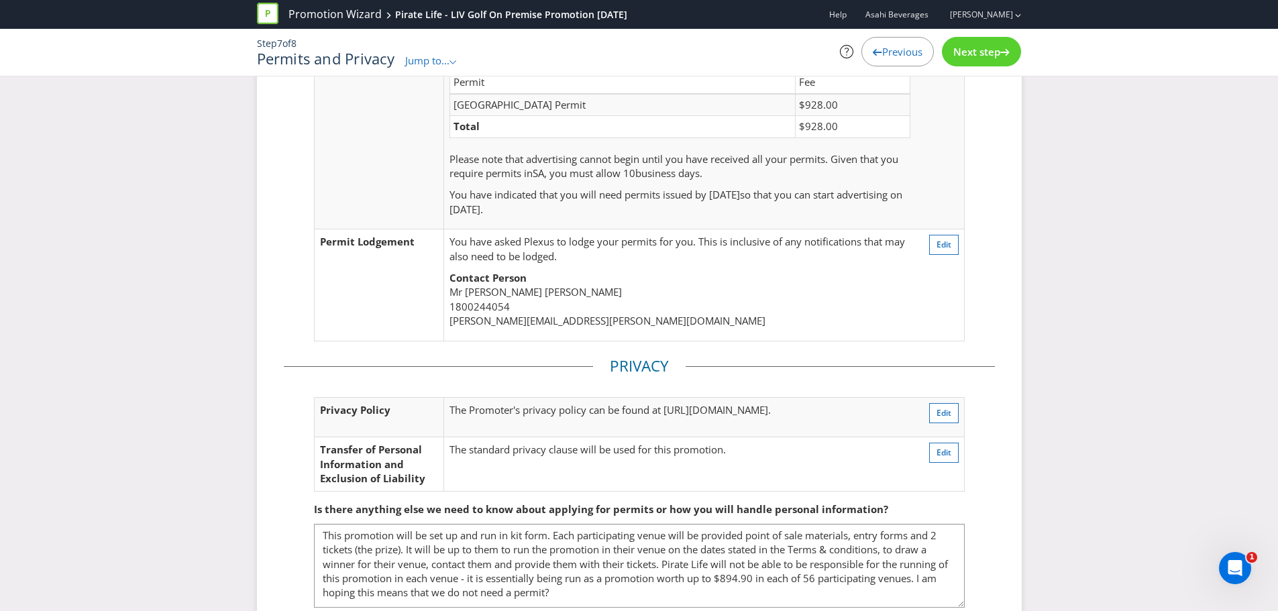
click at [1048, 472] on div "Permits Permit Requirements You will need a permit in SA . Your fees are: Permi…" at bounding box center [639, 330] width 1278 height 696
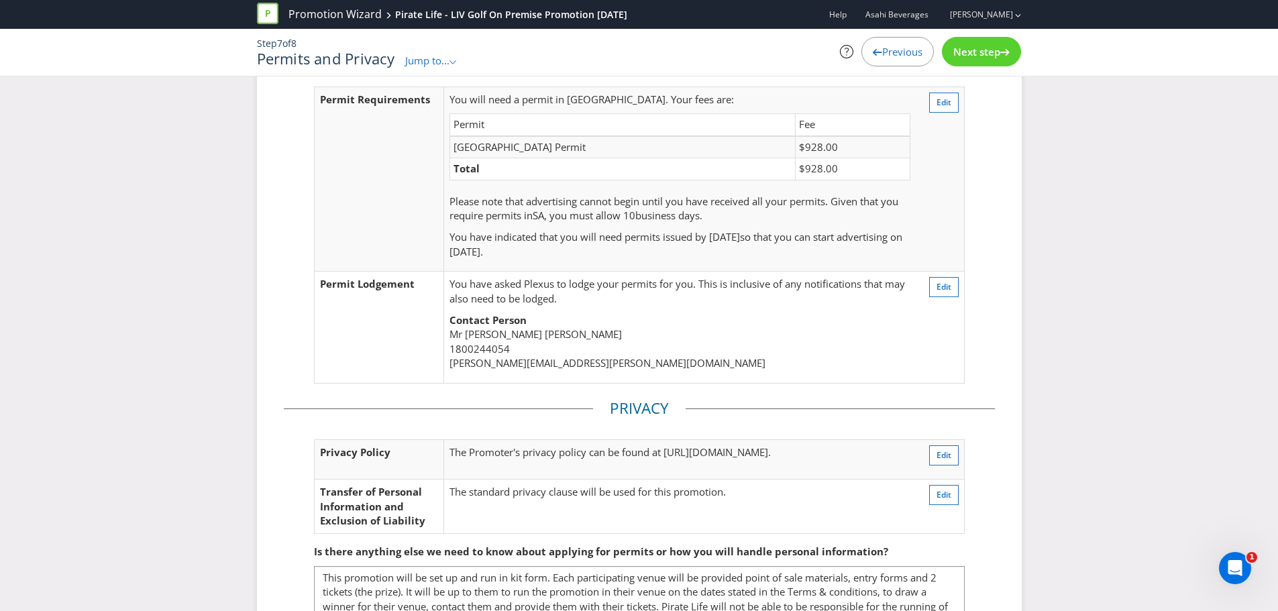
scroll to position [0, 0]
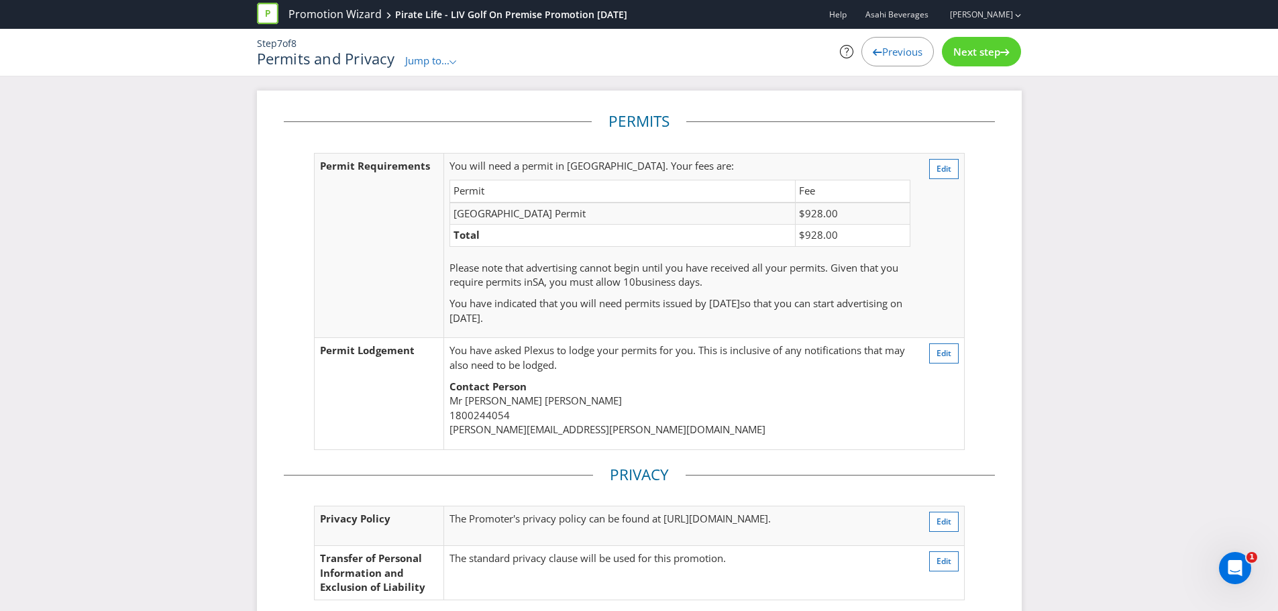
click at [989, 44] on div "Next step" at bounding box center [981, 52] width 79 height 30
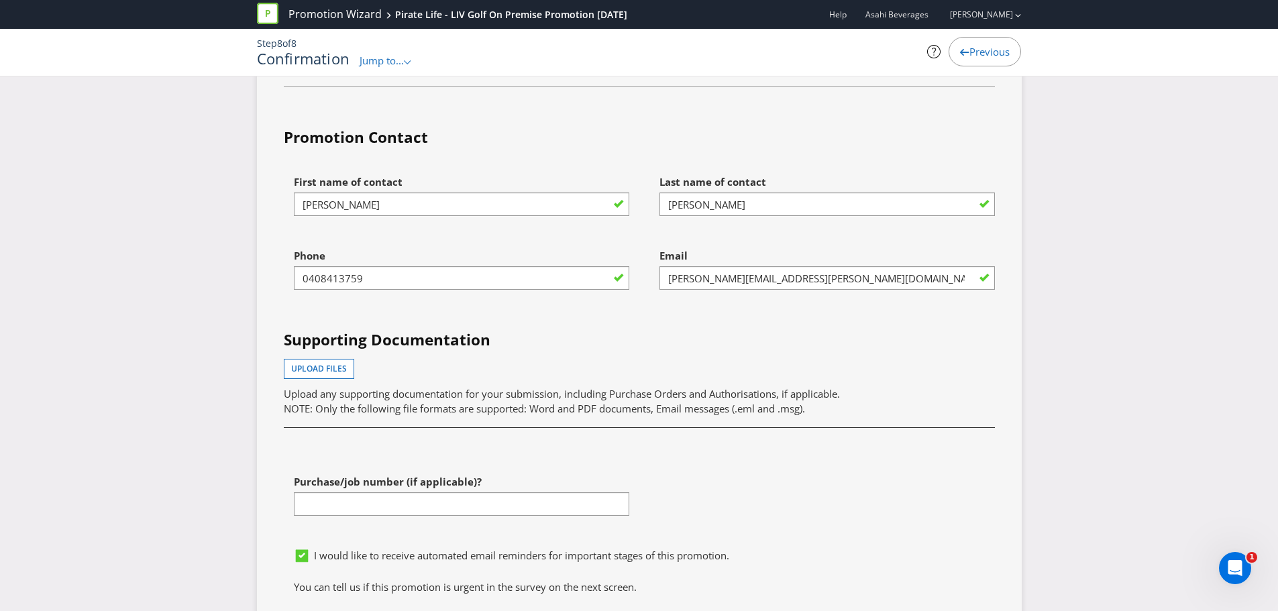
scroll to position [4591, 0]
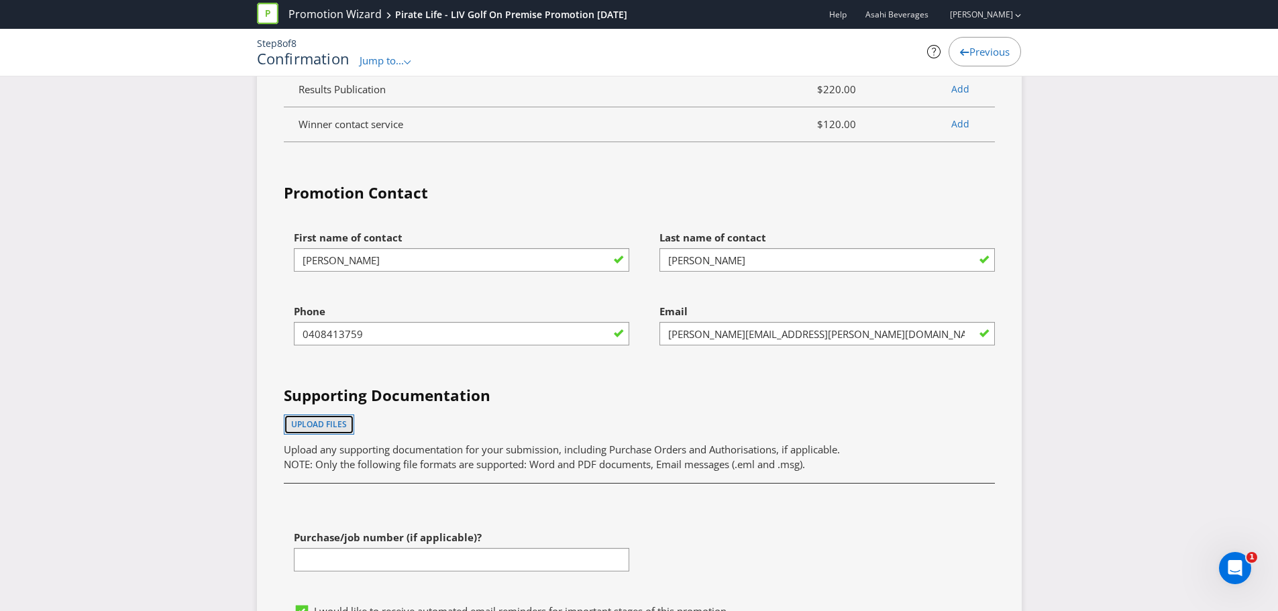
click at [351, 435] on button "Upload files" at bounding box center [319, 425] width 70 height 20
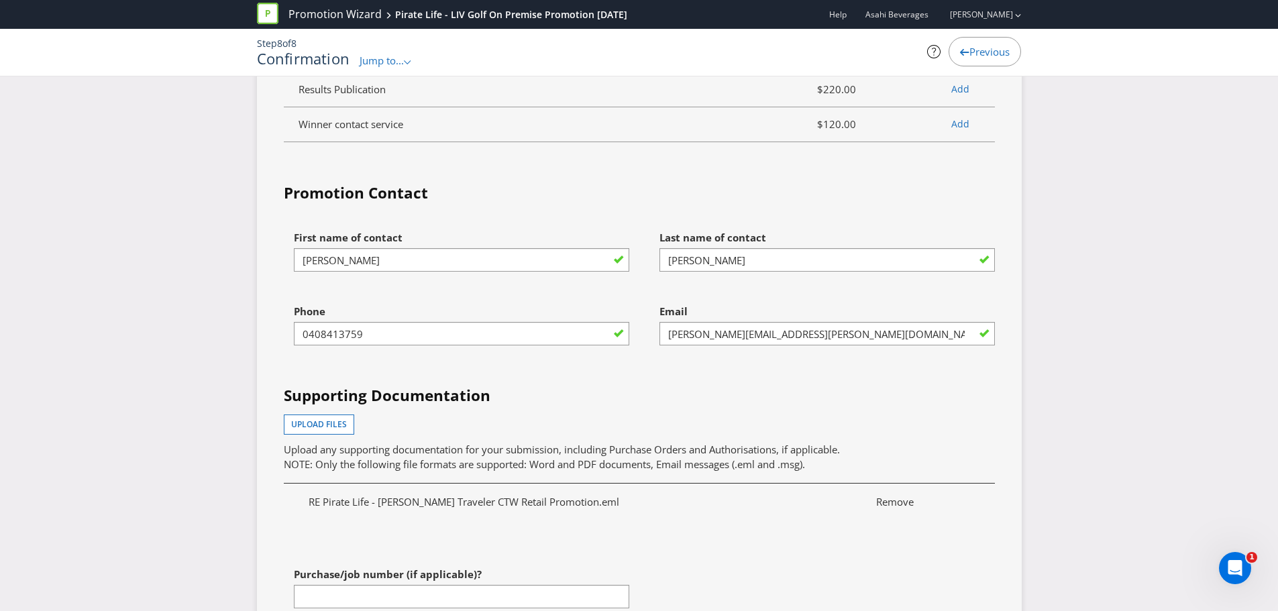
click at [653, 406] on h4 "Supporting Documentation" at bounding box center [639, 395] width 711 height 21
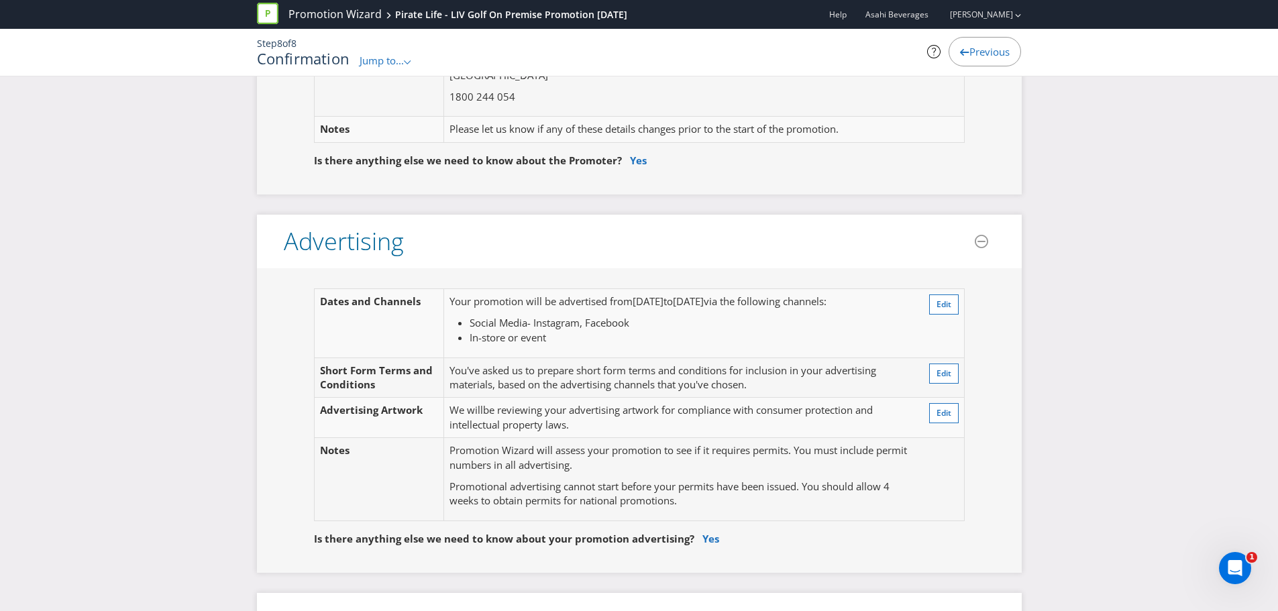
scroll to position [0, 0]
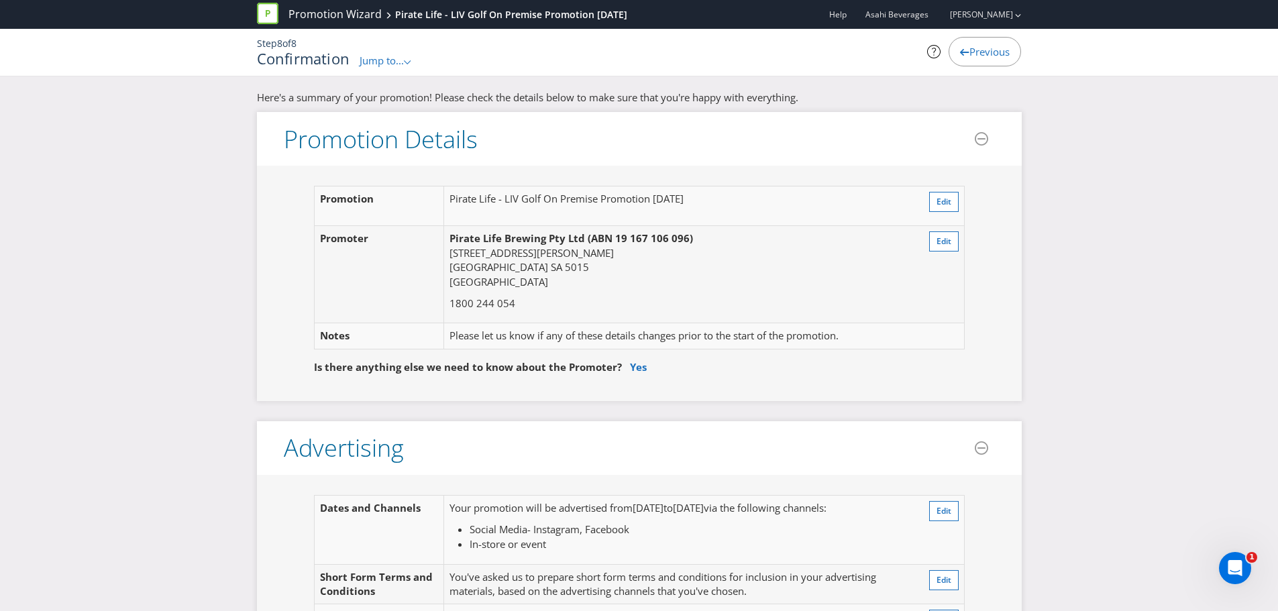
click at [574, 197] on td "Pirate Life - LIV Golf On Premise Promotion [DATE]" at bounding box center [676, 206] width 464 height 40
